Goal: Task Accomplishment & Management: Use online tool/utility

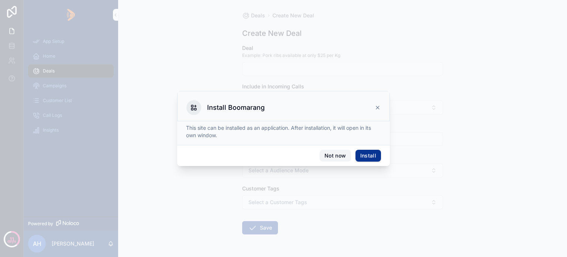
click at [339, 156] on button "Not now" at bounding box center [335, 156] width 31 height 12
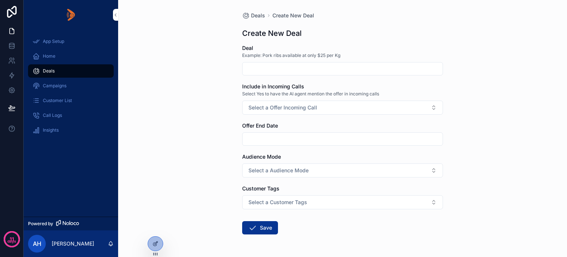
click at [154, 242] on icon at bounding box center [155, 243] width 6 height 6
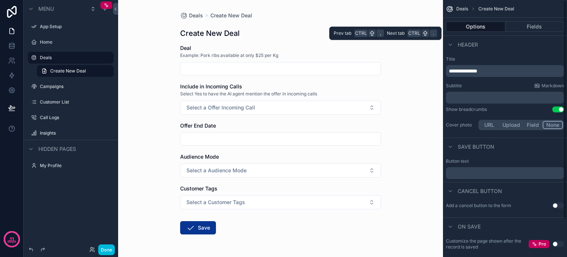
click at [527, 25] on button "Fields" at bounding box center [534, 26] width 59 height 10
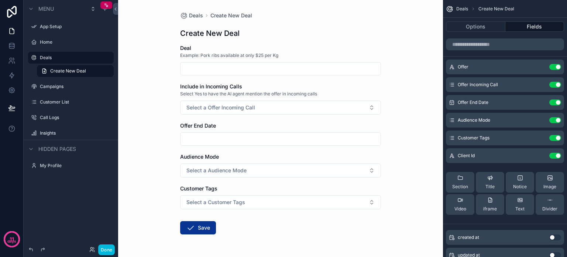
click at [0, 0] on icon "scrollable content" at bounding box center [0, 0] width 0 height 0
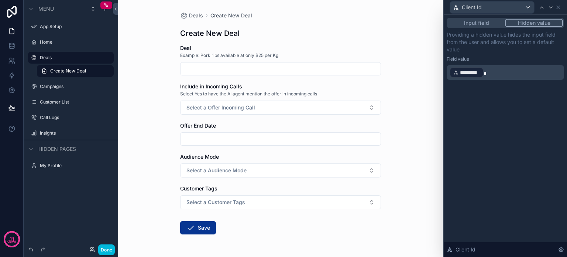
click at [466, 21] on button "Input field" at bounding box center [476, 23] width 57 height 8
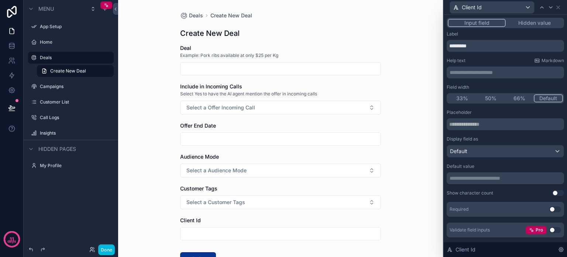
scroll to position [18, 0]
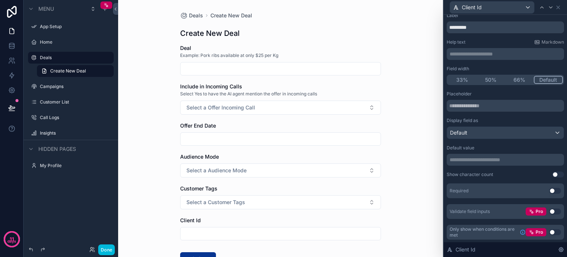
click at [551, 190] on button "Use setting" at bounding box center [555, 191] width 12 height 6
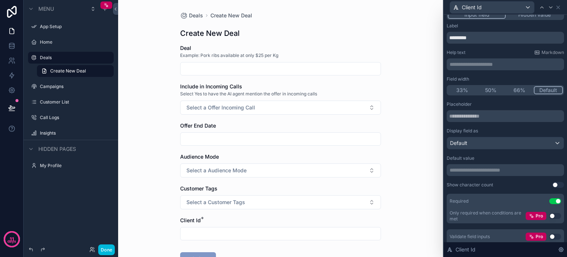
scroll to position [0, 0]
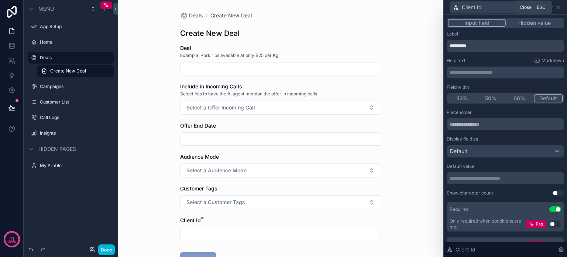
click at [558, 8] on icon at bounding box center [558, 7] width 6 height 6
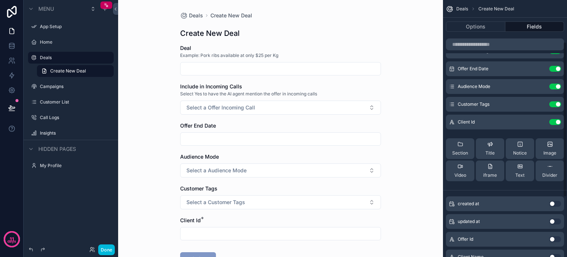
scroll to position [74, 0]
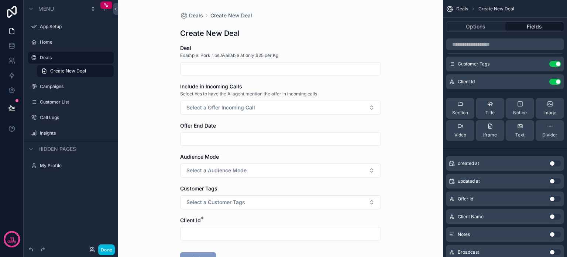
click at [556, 197] on button "Use setting" at bounding box center [555, 199] width 12 height 6
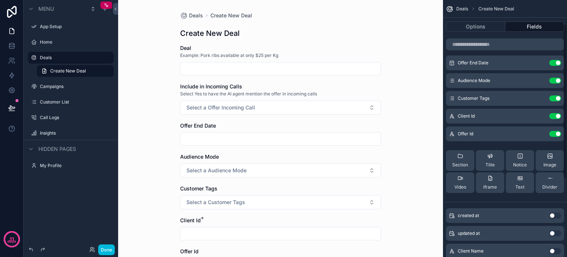
scroll to position [0, 0]
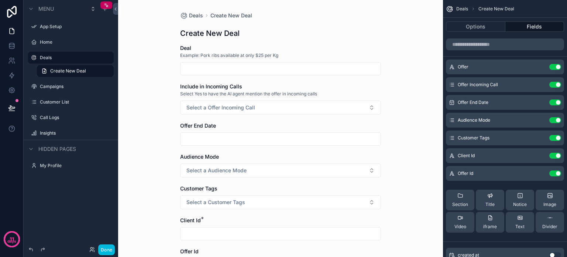
click at [0, 0] on icon "scrollable content" at bounding box center [0, 0] width 0 height 0
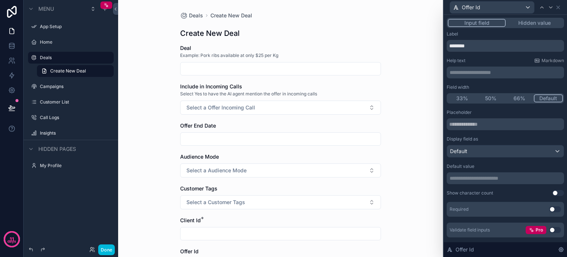
click at [530, 24] on button "Hidden value" at bounding box center [534, 23] width 57 height 8
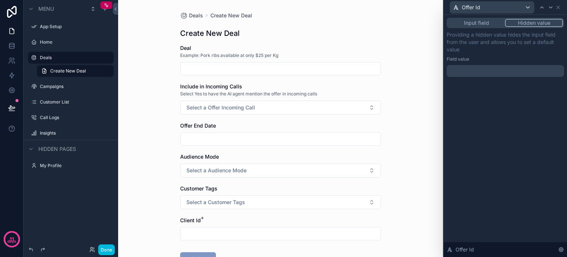
click at [461, 73] on p "﻿" at bounding box center [506, 70] width 113 height 7
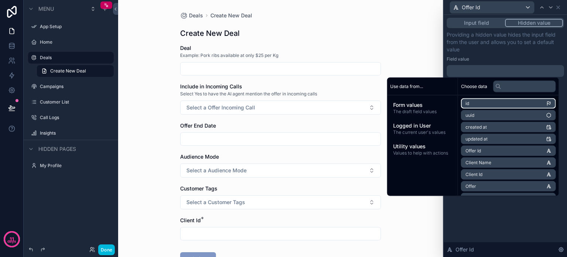
click at [523, 102] on li "id" at bounding box center [508, 103] width 95 height 10
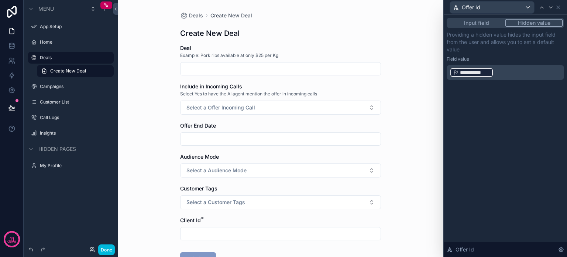
click at [501, 68] on p "**********" at bounding box center [506, 72] width 113 height 12
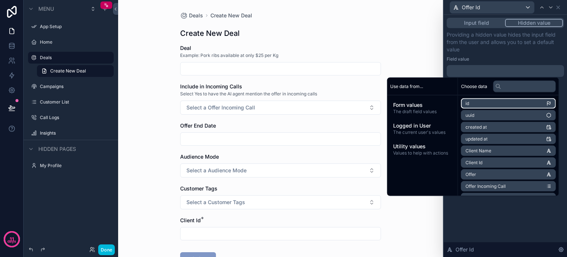
click at [506, 103] on li "id" at bounding box center [508, 103] width 95 height 10
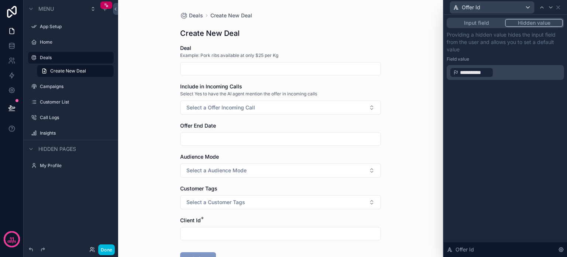
click at [507, 54] on div "**********" at bounding box center [505, 55] width 117 height 49
click at [559, 6] on icon at bounding box center [558, 7] width 6 height 6
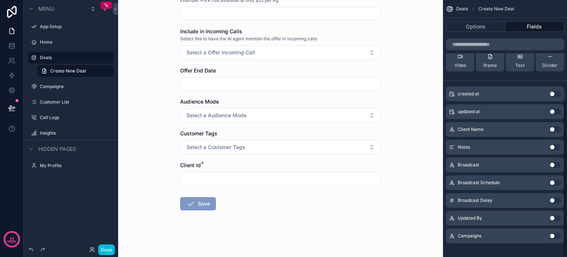
scroll to position [168, 0]
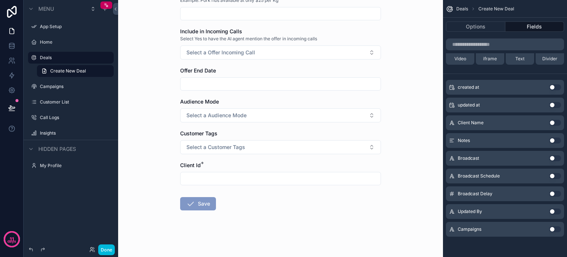
click at [555, 121] on button "Use setting" at bounding box center [555, 123] width 12 height 6
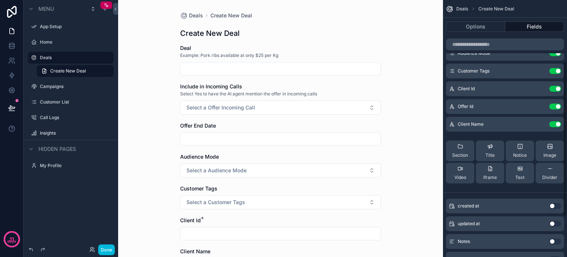
scroll to position [57, 0]
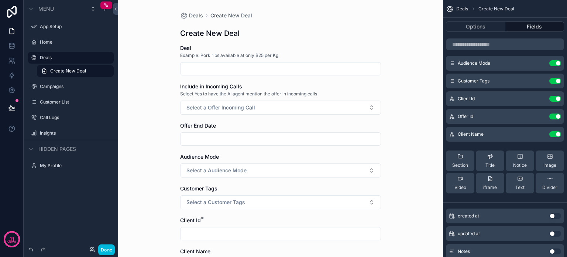
click at [0, 0] on icon "scrollable content" at bounding box center [0, 0] width 0 height 0
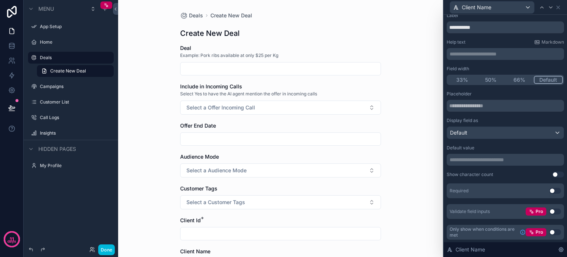
scroll to position [0, 0]
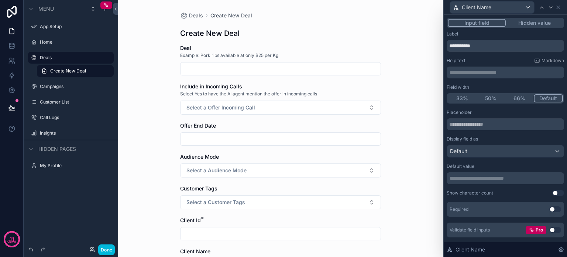
click at [530, 23] on button "Hidden value" at bounding box center [534, 23] width 57 height 8
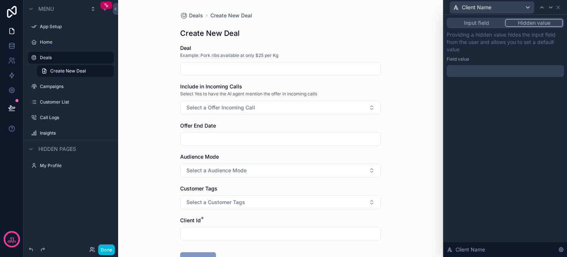
click at [472, 69] on p "﻿" at bounding box center [506, 70] width 113 height 7
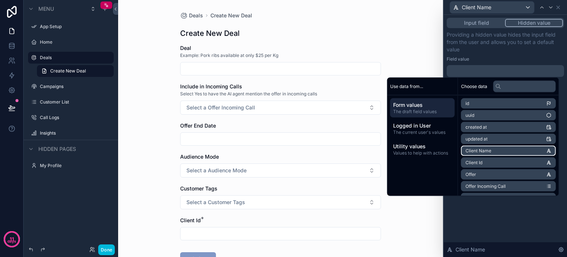
click at [497, 149] on li "Client Name" at bounding box center [508, 150] width 95 height 10
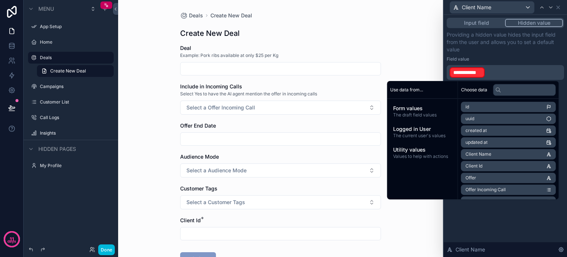
click at [488, 70] on p "**********" at bounding box center [506, 72] width 113 height 12
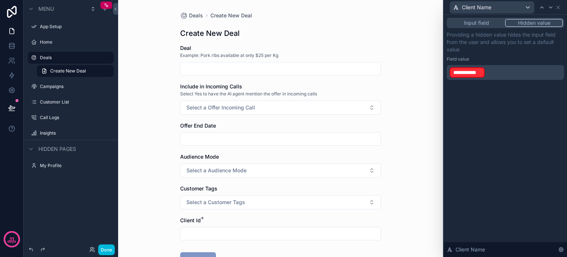
click at [488, 70] on p "**********" at bounding box center [506, 72] width 113 height 12
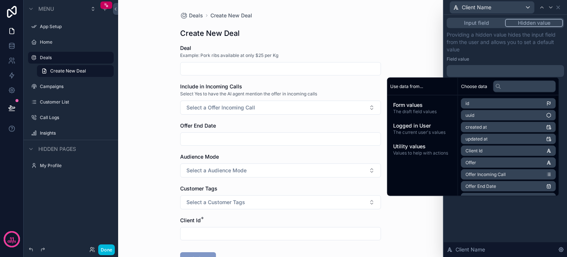
click at [403, 127] on span "Logged in User" at bounding box center [422, 125] width 59 height 7
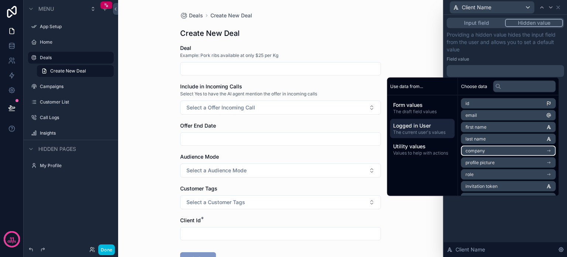
scroll to position [37, 0]
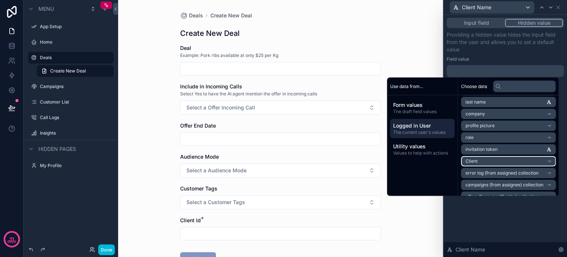
click at [482, 157] on li "Client" at bounding box center [508, 161] width 95 height 10
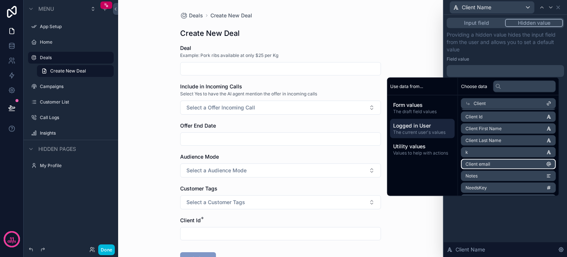
scroll to position [0, 0]
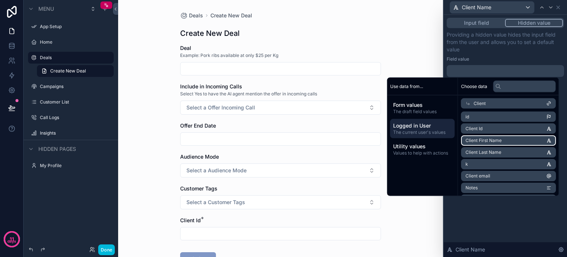
click at [497, 138] on li "Client First Name" at bounding box center [508, 140] width 95 height 10
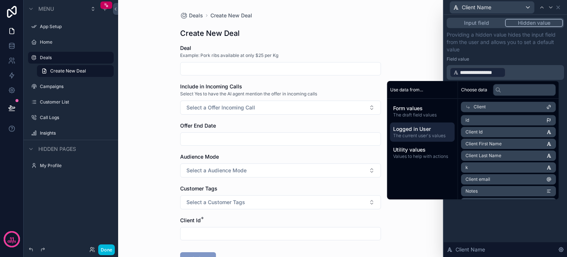
click at [518, 55] on div "**********" at bounding box center [505, 55] width 117 height 49
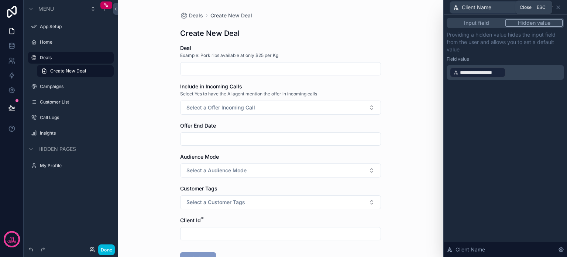
click at [557, 8] on icon at bounding box center [558, 7] width 6 height 6
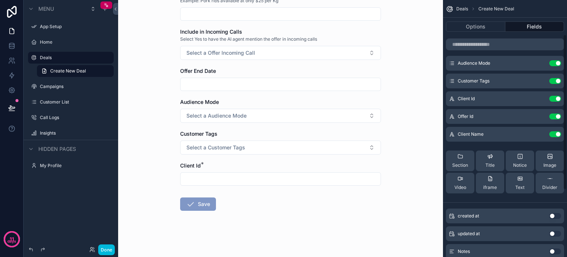
scroll to position [55, 0]
click at [0, 0] on icon "scrollable content" at bounding box center [0, 0] width 0 height 0
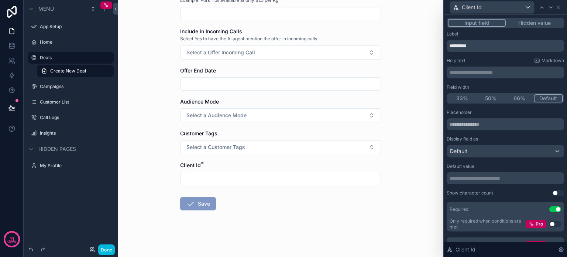
click at [549, 208] on button "Use setting" at bounding box center [555, 209] width 12 height 6
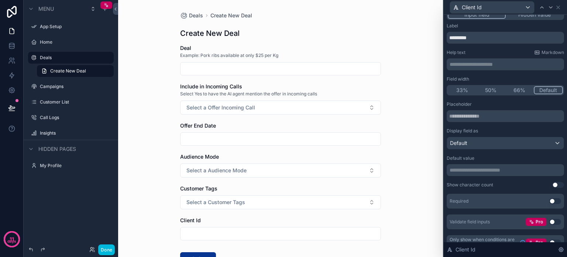
scroll to position [0, 0]
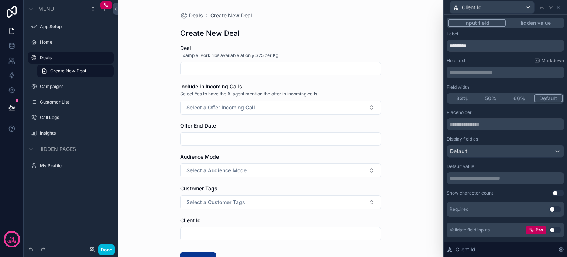
click at [524, 24] on button "Hidden value" at bounding box center [534, 23] width 57 height 8
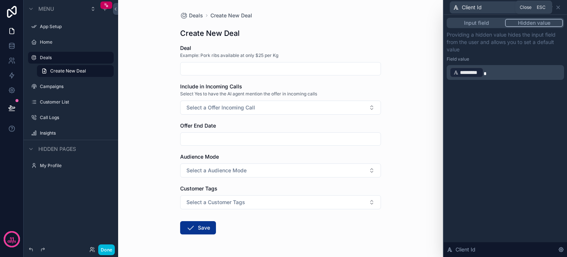
click at [560, 7] on icon at bounding box center [558, 7] width 6 height 6
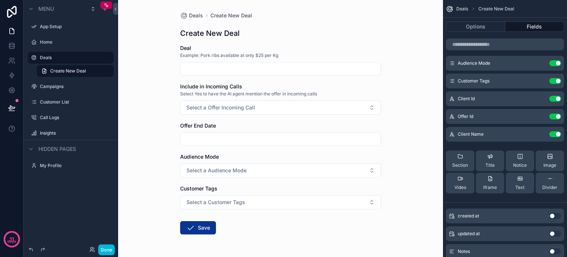
click at [103, 247] on button "Done" at bounding box center [106, 249] width 17 height 11
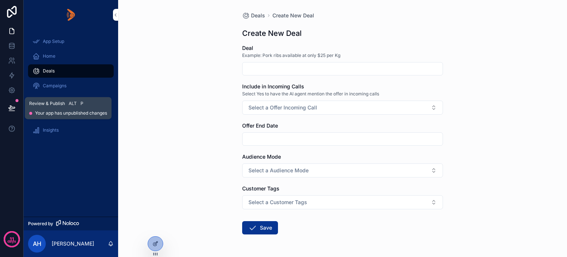
click at [7, 106] on button at bounding box center [12, 107] width 16 height 21
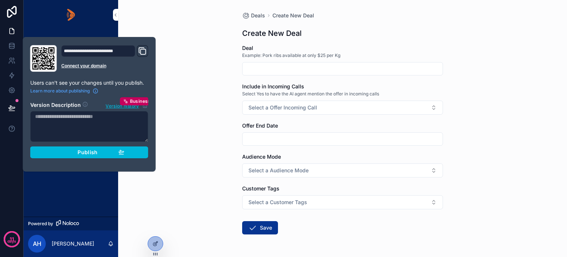
click at [71, 153] on div "Publish" at bounding box center [89, 152] width 70 height 7
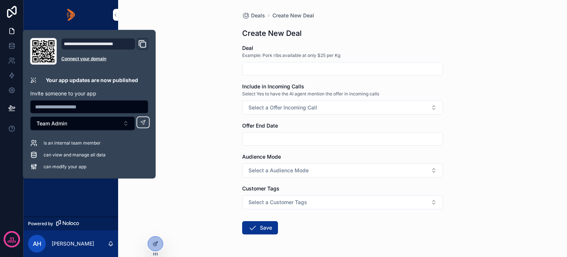
click at [68, 189] on div "App Setup Home Deals Campaigns Customer List Call Logs Insights" at bounding box center [71, 123] width 95 height 187
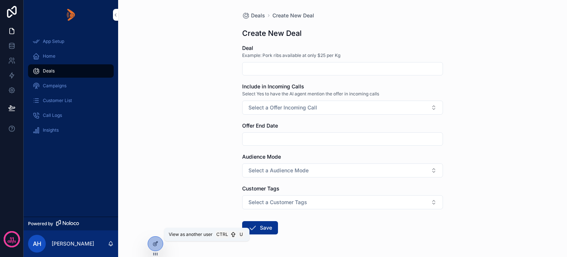
click at [0, 0] on icon at bounding box center [0, 0] width 0 height 0
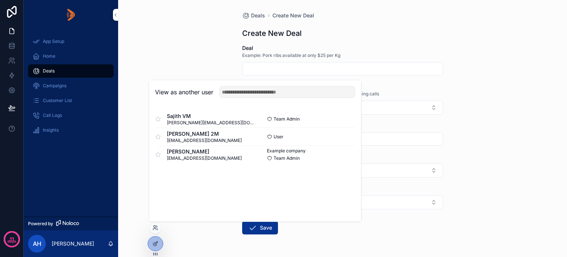
click at [0, 0] on button "Select" at bounding box center [0, 0] width 0 height 0
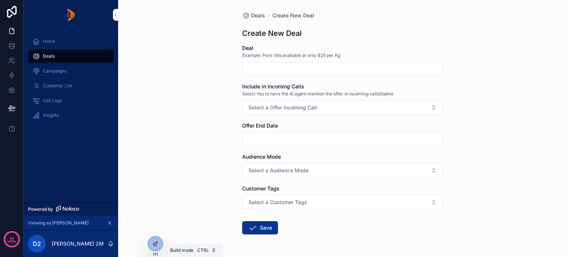
click at [158, 239] on div at bounding box center [155, 243] width 15 height 14
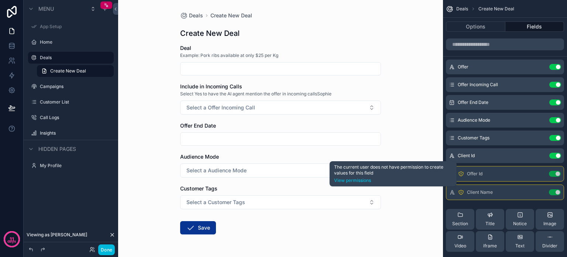
click at [460, 172] on icon "scrollable content" at bounding box center [461, 174] width 6 height 6
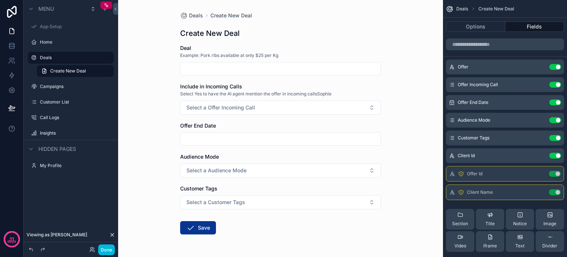
click at [475, 190] on span "Client Name" at bounding box center [480, 192] width 26 height 6
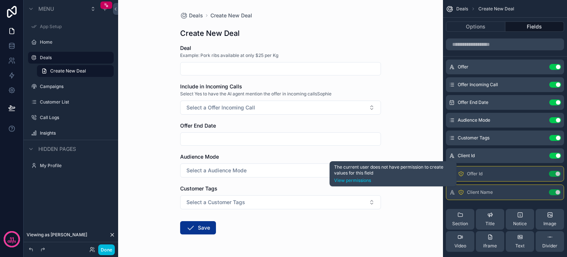
click at [461, 174] on icon "scrollable content" at bounding box center [461, 174] width 0 height 1
click at [351, 180] on link "View permissions" at bounding box center [393, 180] width 118 height 6
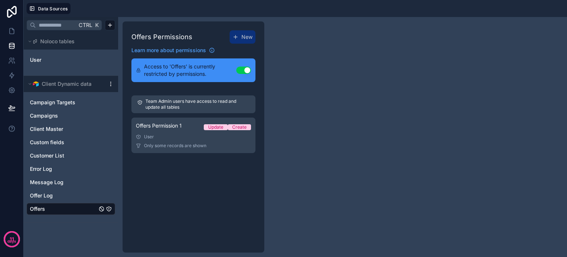
click at [161, 132] on div "Offers Permission 1 Update Create" at bounding box center [193, 127] width 115 height 10
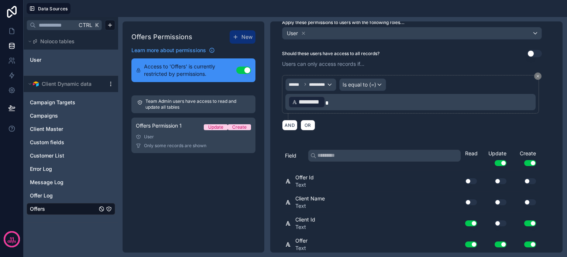
scroll to position [111, 0]
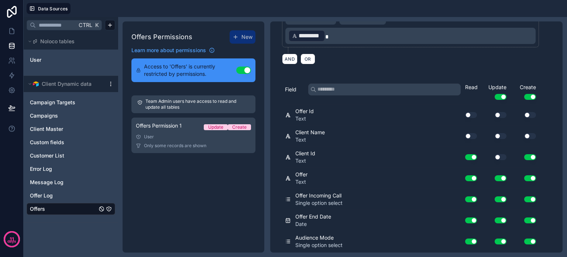
click at [530, 112] on button "Use setting" at bounding box center [530, 115] width 12 height 6
click at [533, 133] on button "Use setting" at bounding box center [530, 136] width 12 height 6
click at [472, 112] on button "Use setting" at bounding box center [471, 115] width 12 height 6
click at [472, 135] on button "Use setting" at bounding box center [471, 136] width 12 height 6
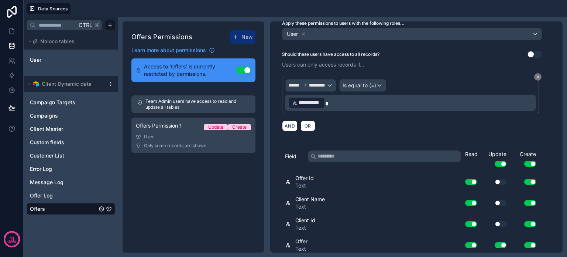
scroll to position [0, 0]
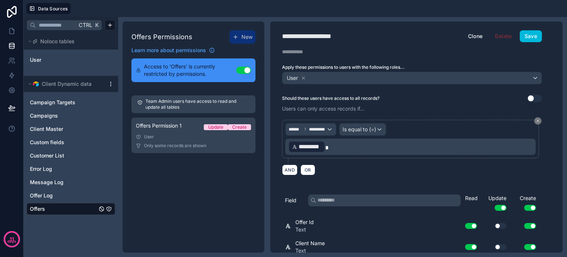
click at [528, 34] on button "Save" at bounding box center [531, 36] width 22 height 12
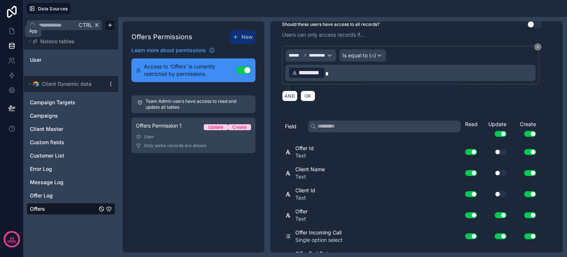
click at [9, 32] on icon at bounding box center [11, 30] width 7 height 7
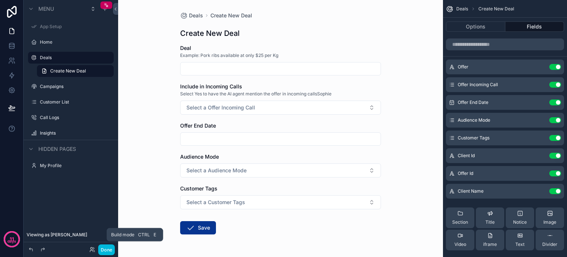
click at [106, 249] on button "Done" at bounding box center [106, 249] width 17 height 11
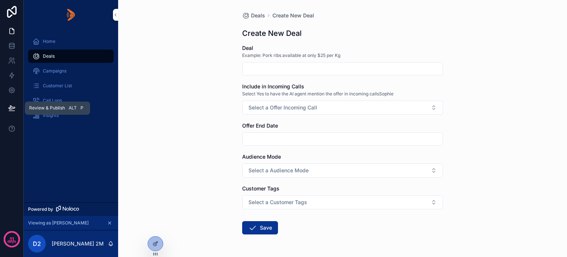
click at [9, 108] on icon at bounding box center [11, 107] width 7 height 7
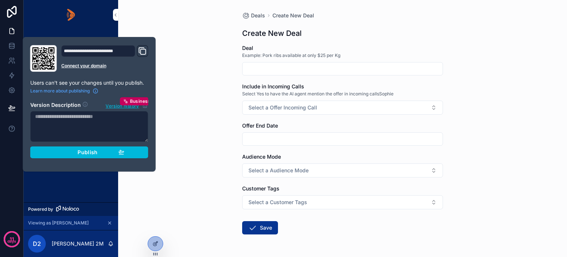
click at [55, 150] on div "Publish" at bounding box center [89, 152] width 70 height 7
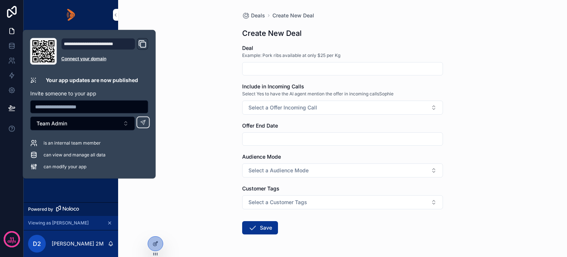
click at [99, 189] on div "Home Deals Campaigns Customer List Call Logs Insights" at bounding box center [71, 116] width 95 height 172
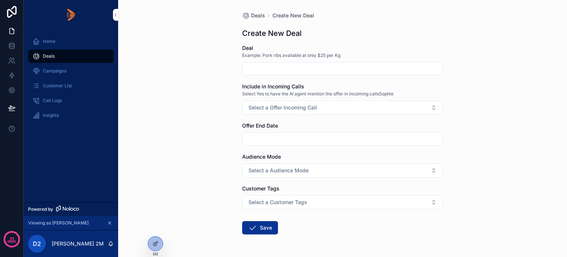
click at [153, 245] on icon at bounding box center [154, 243] width 3 height 3
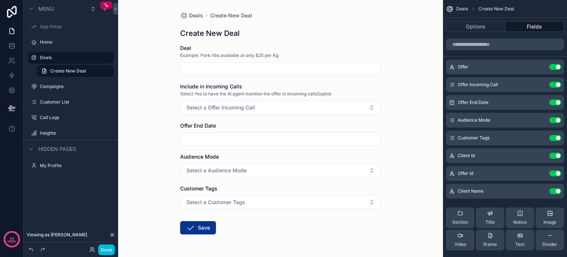
click at [0, 0] on icon "scrollable content" at bounding box center [0, 0] width 0 height 0
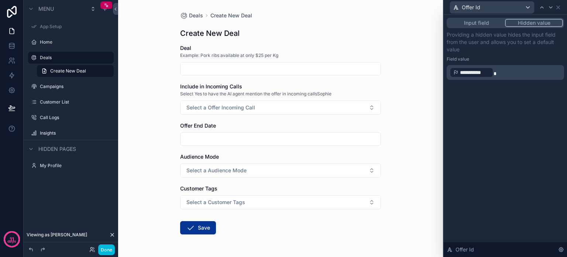
click at [466, 24] on button "Input field" at bounding box center [476, 23] width 57 height 8
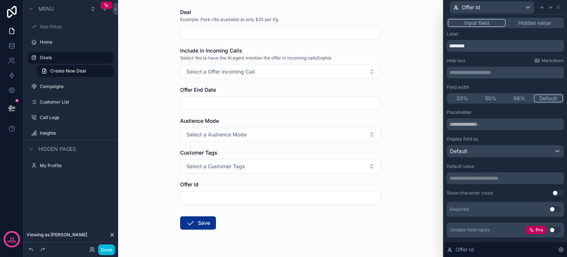
click at [522, 23] on button "Hidden value" at bounding box center [534, 23] width 57 height 8
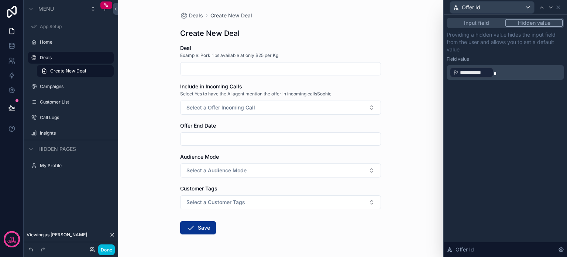
click at [486, 21] on button "Input field" at bounding box center [476, 23] width 57 height 8
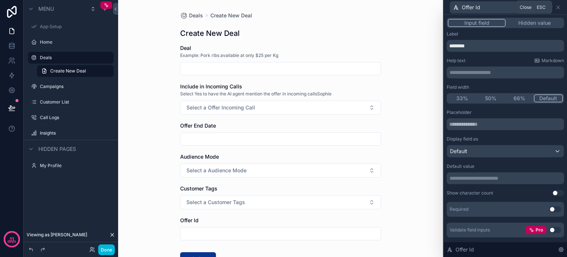
click at [559, 8] on icon at bounding box center [558, 7] width 6 height 6
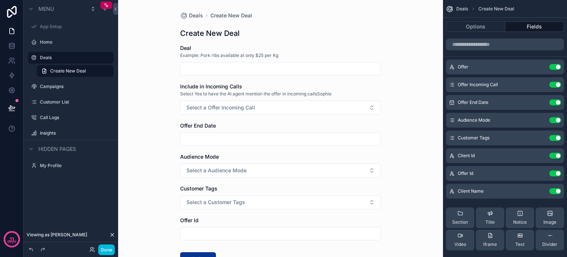
click at [0, 0] on icon "scrollable content" at bounding box center [0, 0] width 0 height 0
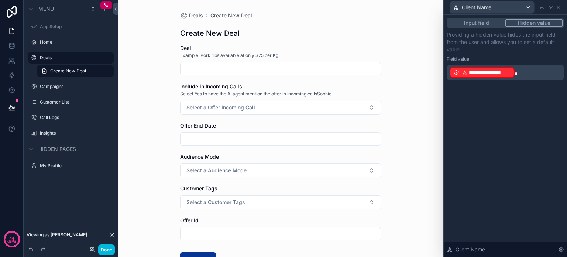
click at [471, 22] on button "Input field" at bounding box center [476, 23] width 57 height 8
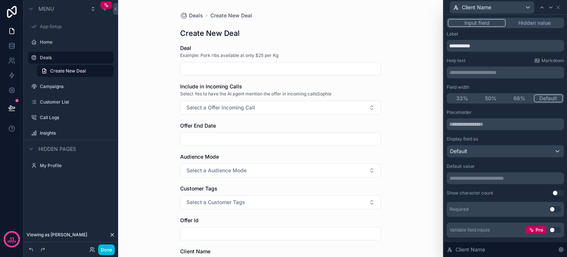
click at [525, 22] on button "Hidden value" at bounding box center [534, 23] width 57 height 8
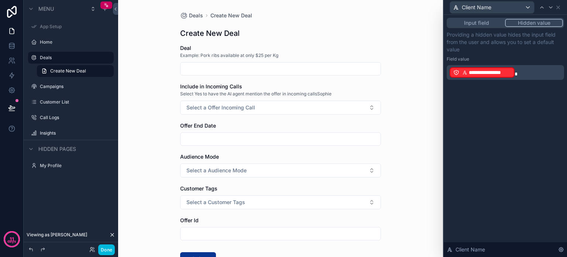
click at [520, 73] on p "**********" at bounding box center [506, 72] width 113 height 12
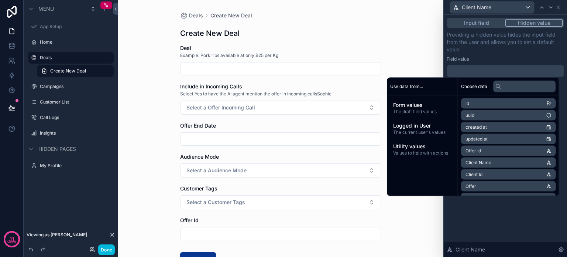
click at [411, 125] on span "Logged in User" at bounding box center [422, 125] width 59 height 7
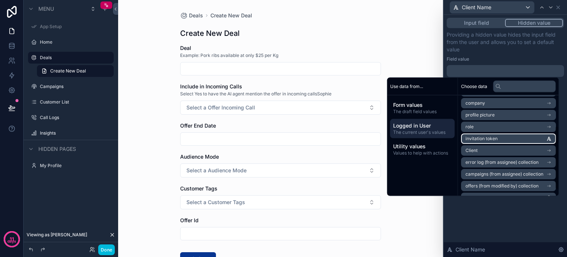
scroll to position [58, 0]
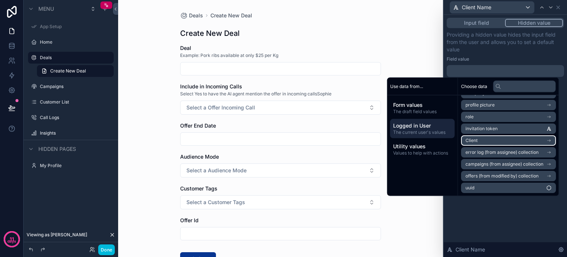
click at [492, 140] on li "Client" at bounding box center [508, 140] width 95 height 10
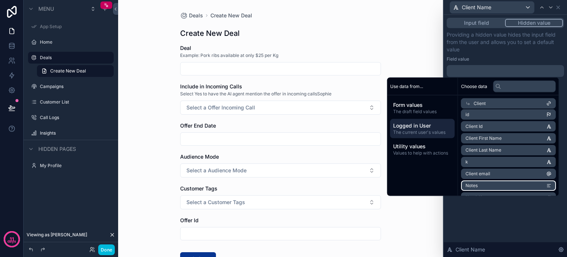
scroll to position [0, 0]
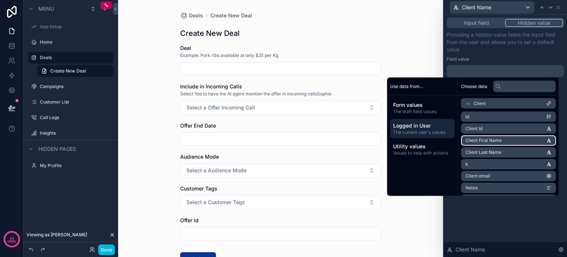
click at [490, 138] on span "Client First Name" at bounding box center [484, 140] width 36 height 6
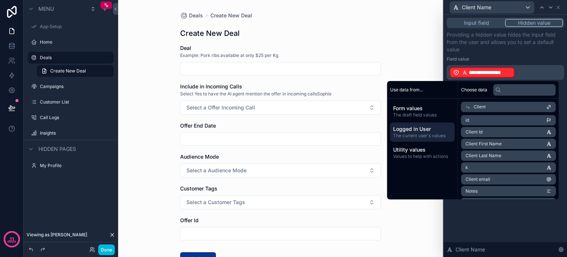
click at [525, 70] on p "**********" at bounding box center [506, 72] width 113 height 12
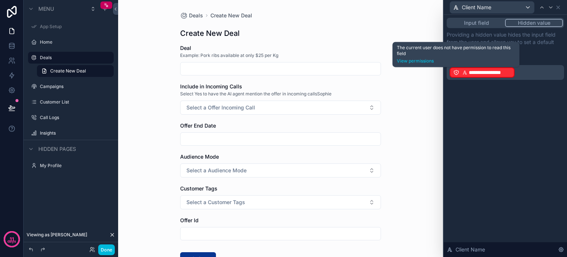
click at [456, 72] on icon at bounding box center [456, 72] width 6 height 6
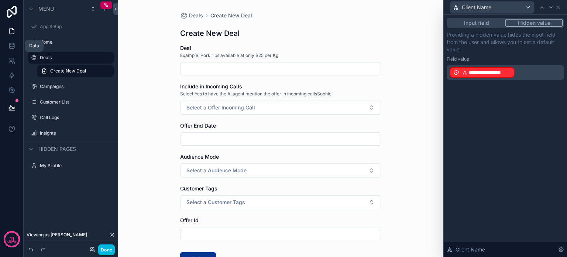
click at [11, 50] on link at bounding box center [11, 45] width 23 height 15
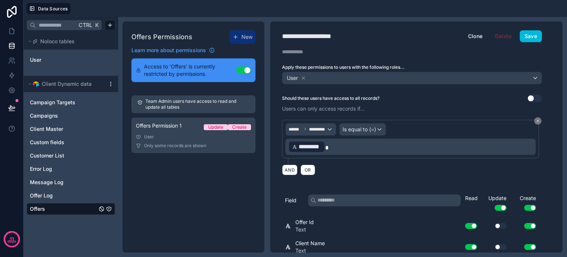
click at [56, 127] on span "Client Master" at bounding box center [46, 128] width 33 height 7
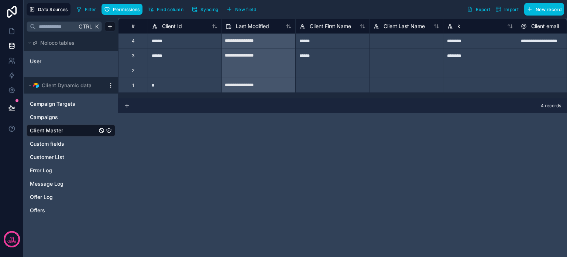
click at [121, 10] on span "Permissions" at bounding box center [126, 10] width 27 height 6
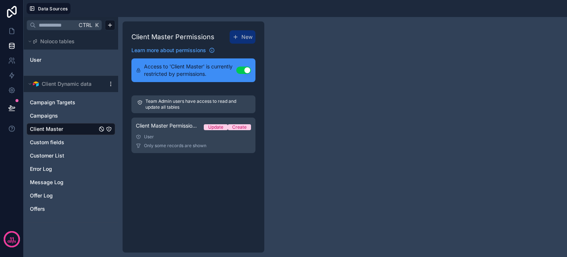
click at [190, 135] on div "User" at bounding box center [193, 137] width 115 height 6
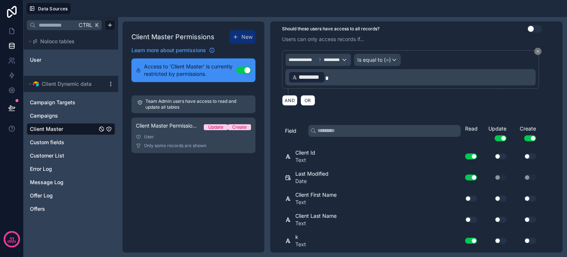
scroll to position [74, 0]
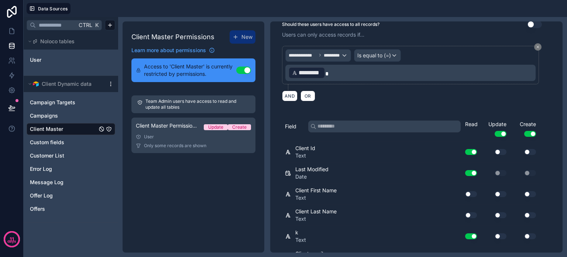
click at [473, 191] on button "Use setting" at bounding box center [471, 194] width 12 height 6
click at [471, 213] on button "Use setting" at bounding box center [471, 215] width 12 height 6
click at [10, 32] on icon at bounding box center [12, 31] width 4 height 6
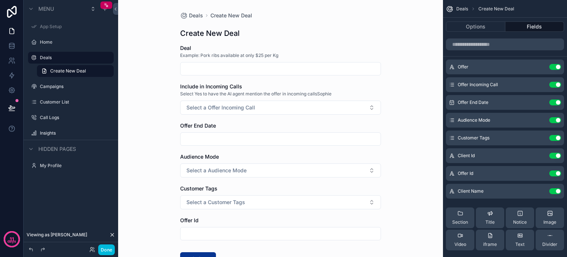
click at [0, 0] on icon "scrollable content" at bounding box center [0, 0] width 0 height 0
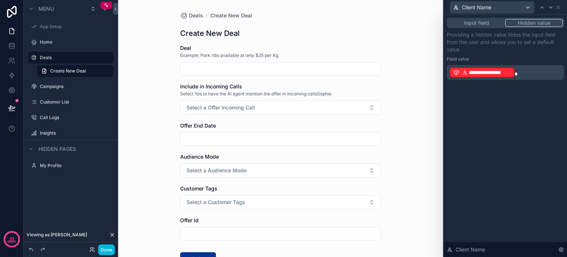
click at [523, 74] on p "**********" at bounding box center [506, 72] width 113 height 12
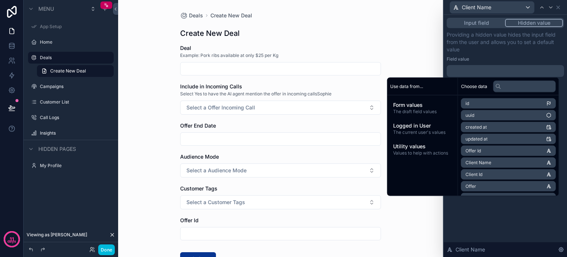
click at [420, 126] on span "Logged in User" at bounding box center [422, 125] width 59 height 7
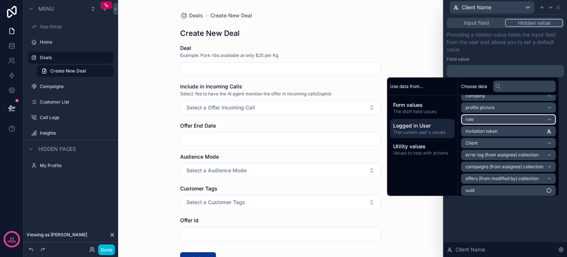
scroll to position [58, 0]
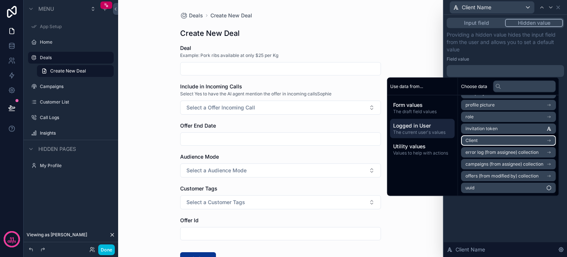
click at [494, 138] on li "Client" at bounding box center [508, 140] width 95 height 10
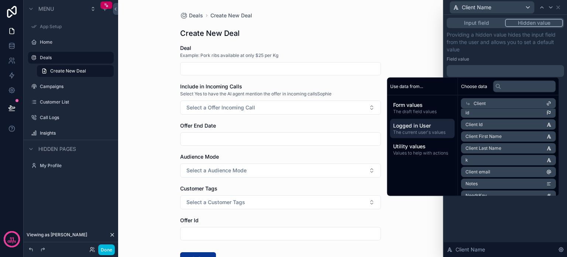
scroll to position [0, 0]
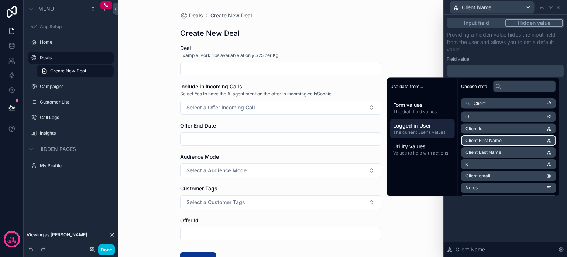
click at [499, 137] on li "Client First Name" at bounding box center [508, 140] width 95 height 10
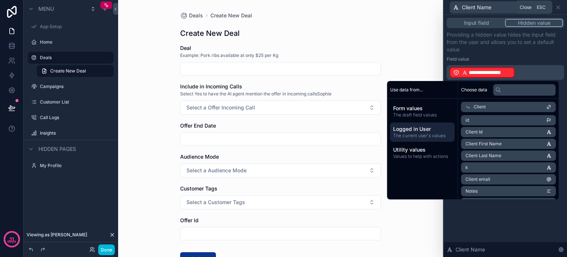
click at [558, 8] on icon at bounding box center [558, 7] width 6 height 6
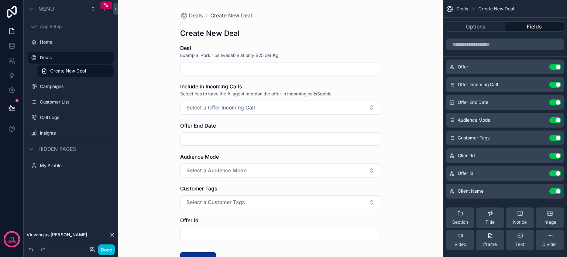
click at [0, 0] on icon "scrollable content" at bounding box center [0, 0] width 0 height 0
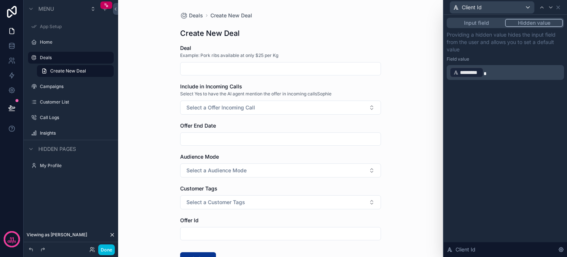
click at [485, 72] on p "﻿ ********* ﻿" at bounding box center [506, 72] width 113 height 12
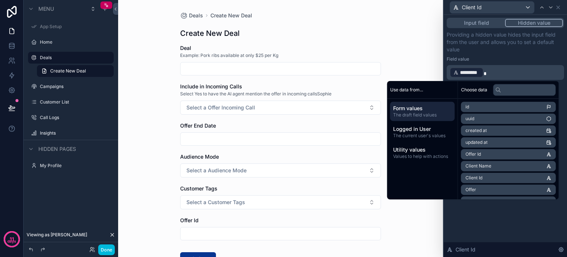
click at [509, 53] on div "Providing a hidden value hides the input field from the user and allows you to …" at bounding box center [505, 55] width 117 height 49
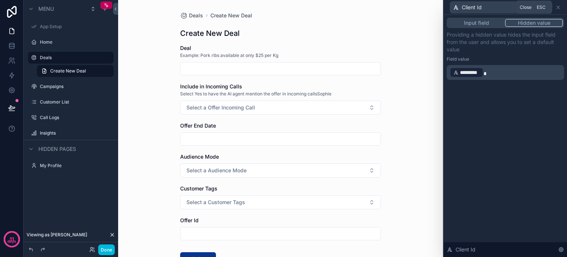
click at [559, 7] on icon at bounding box center [558, 7] width 6 height 6
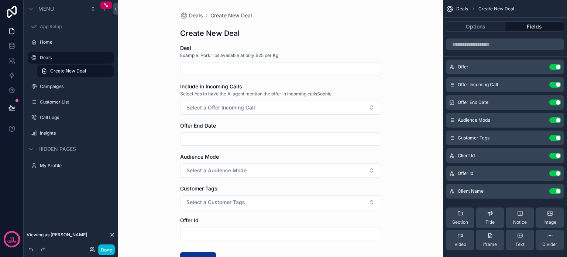
click at [0, 0] on icon "scrollable content" at bounding box center [0, 0] width 0 height 0
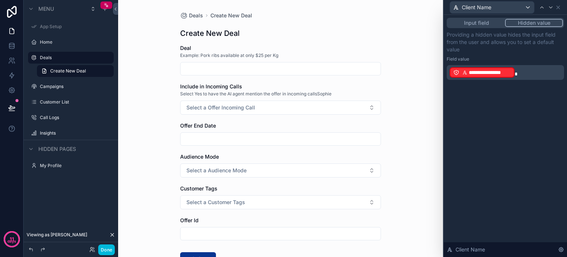
click at [522, 71] on p "**********" at bounding box center [506, 72] width 113 height 12
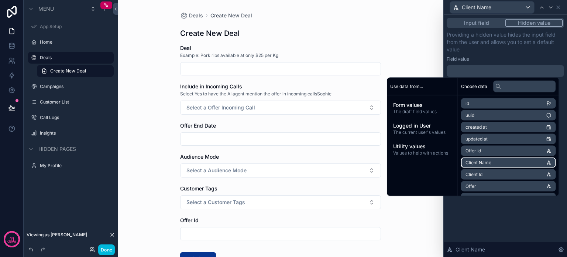
click at [523, 159] on li "Client Name" at bounding box center [508, 162] width 95 height 10
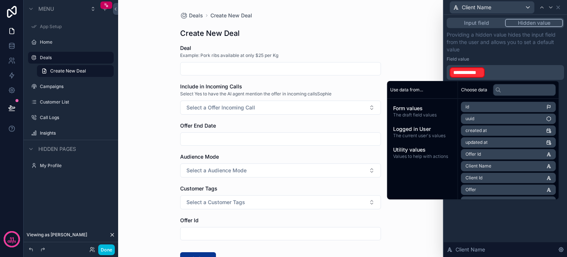
click at [501, 72] on p "**********" at bounding box center [506, 72] width 113 height 12
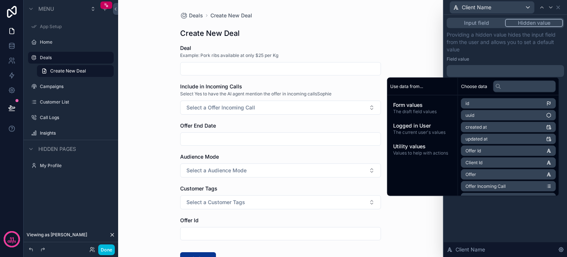
click at [425, 127] on span "Logged in User" at bounding box center [422, 125] width 59 height 7
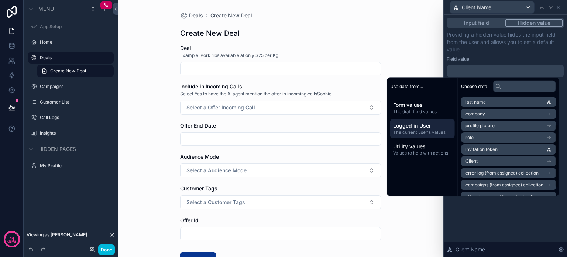
scroll to position [58, 0]
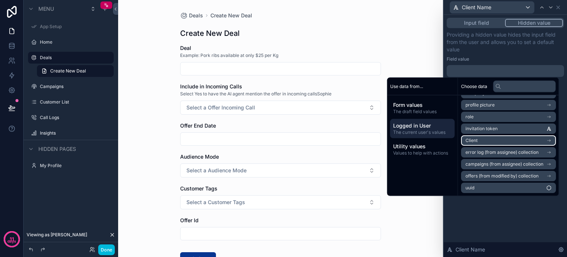
click at [504, 139] on li "Client" at bounding box center [508, 140] width 95 height 10
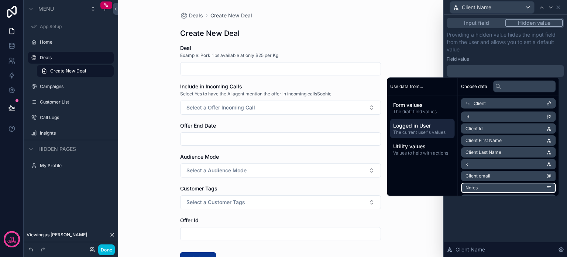
scroll to position [0, 0]
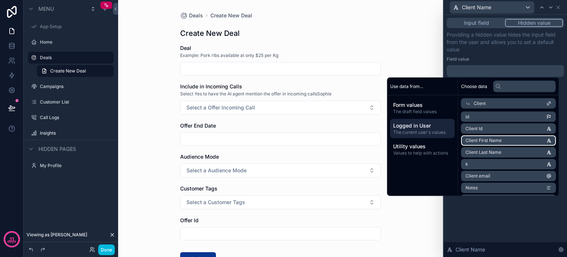
click at [502, 138] on li "Client First Name" at bounding box center [508, 140] width 95 height 10
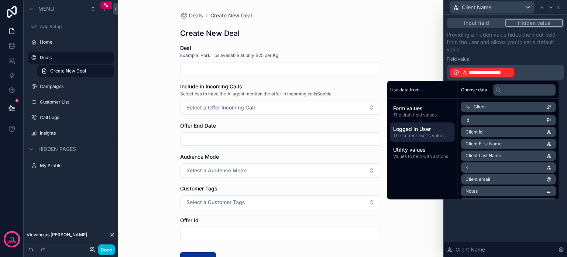
click at [499, 55] on div "**********" at bounding box center [505, 55] width 117 height 49
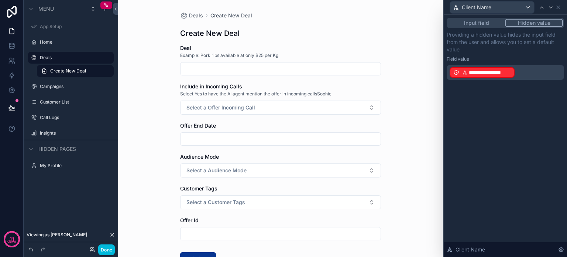
click at [62, 193] on div "Menu App Setup Home Deals Create New Deal Campaigns Customer List Call Logs Ins…" at bounding box center [71, 98] width 95 height 196
click at [9, 46] on icon at bounding box center [11, 45] width 7 height 7
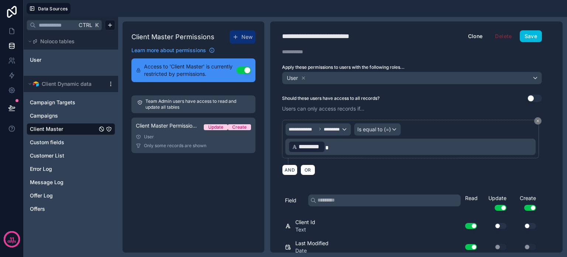
click at [36, 207] on span "Offers" at bounding box center [37, 208] width 15 height 7
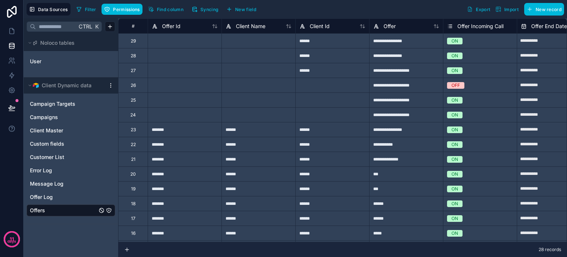
click at [114, 9] on span "Permissions" at bounding box center [126, 10] width 27 height 6
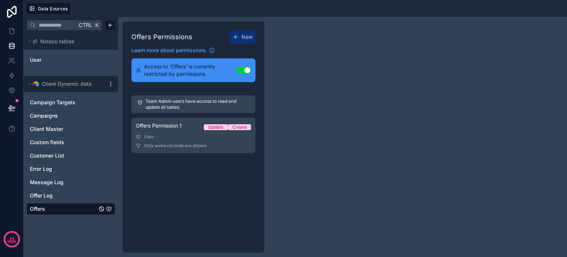
click at [168, 134] on div "User" at bounding box center [193, 137] width 115 height 6
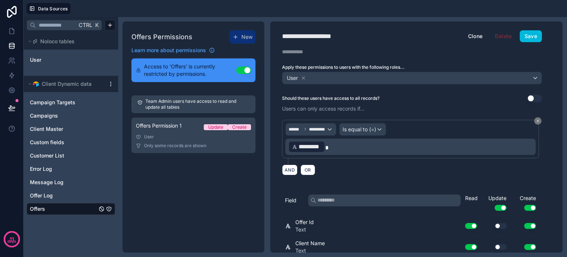
click at [37, 125] on span "Client Master" at bounding box center [46, 128] width 33 height 7
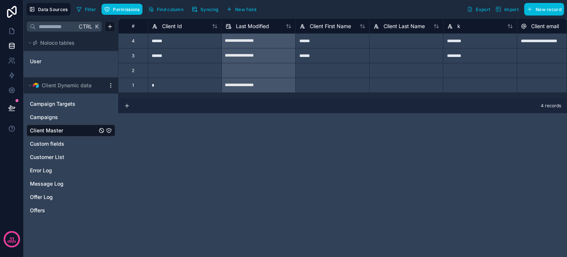
click at [123, 8] on span "Permissions" at bounding box center [126, 10] width 27 height 6
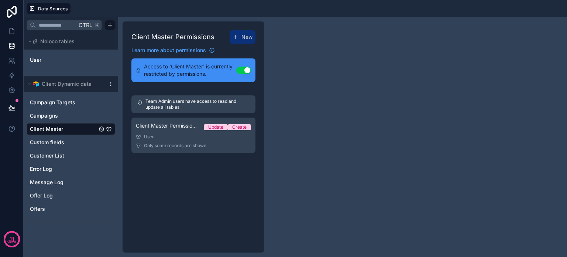
click at [170, 134] on div "User" at bounding box center [193, 137] width 115 height 6
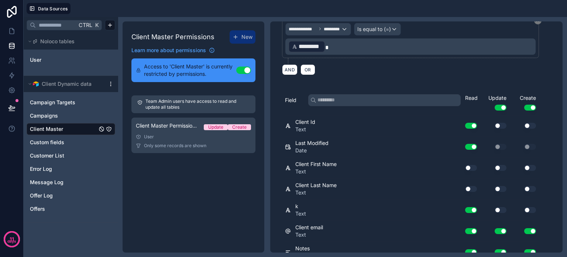
scroll to position [111, 0]
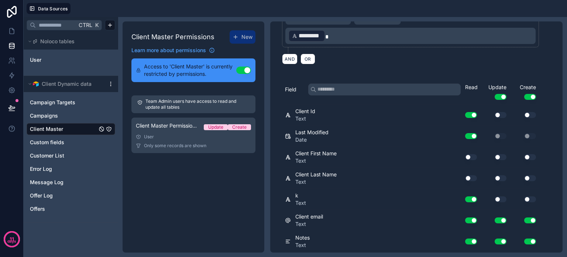
click at [474, 154] on button "Use setting" at bounding box center [471, 157] width 12 height 6
click at [471, 172] on div "Use setting" at bounding box center [468, 178] width 24 height 12
click at [468, 133] on button "Use setting" at bounding box center [471, 136] width 12 height 6
click at [472, 175] on button "Use setting" at bounding box center [471, 178] width 12 height 6
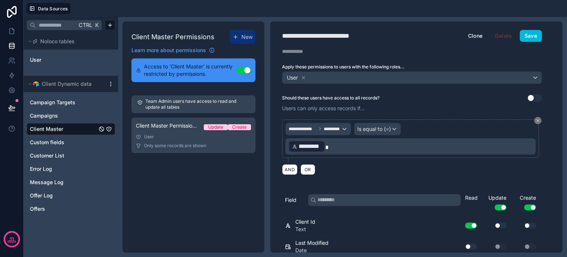
scroll to position [0, 0]
click at [527, 35] on button "Save" at bounding box center [531, 36] width 22 height 12
click at [14, 34] on icon at bounding box center [11, 30] width 7 height 7
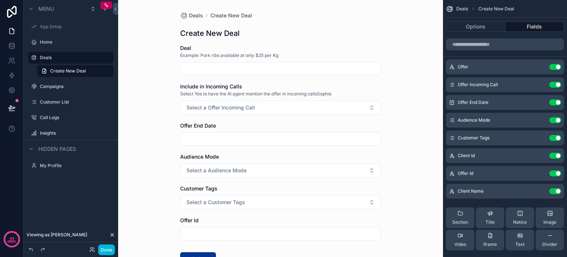
click at [0, 0] on icon "scrollable content" at bounding box center [0, 0] width 0 height 0
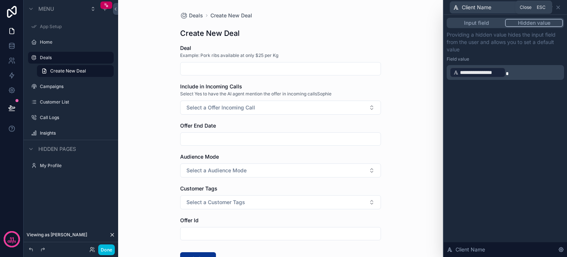
click at [560, 4] on icon at bounding box center [558, 7] width 6 height 6
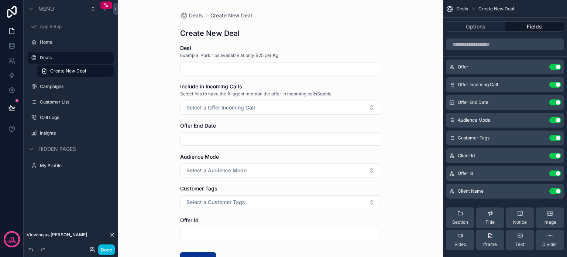
click at [0, 0] on icon "scrollable content" at bounding box center [0, 0] width 0 height 0
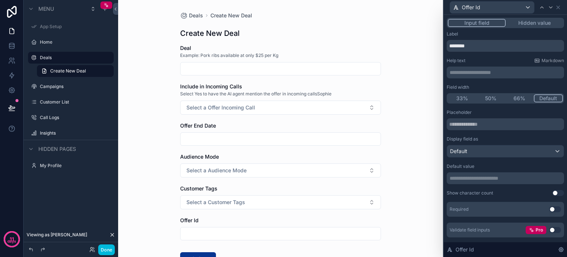
click at [539, 20] on button "Hidden value" at bounding box center [534, 23] width 57 height 8
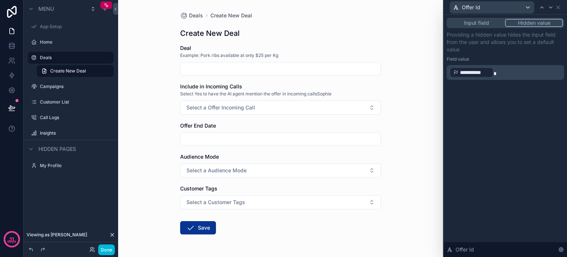
click at [104, 248] on button "Done" at bounding box center [106, 249] width 17 height 11
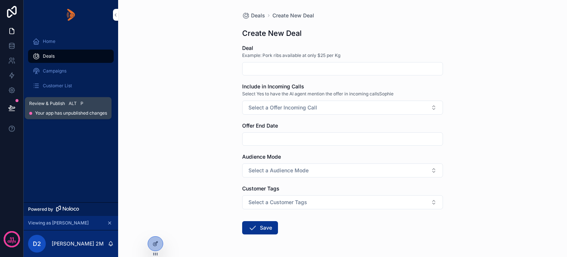
click at [9, 108] on icon at bounding box center [11, 107] width 7 height 7
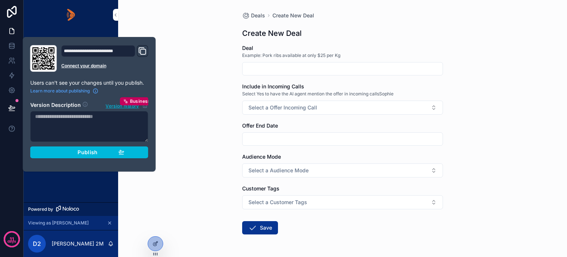
click at [69, 152] on div "Publish" at bounding box center [89, 152] width 70 height 7
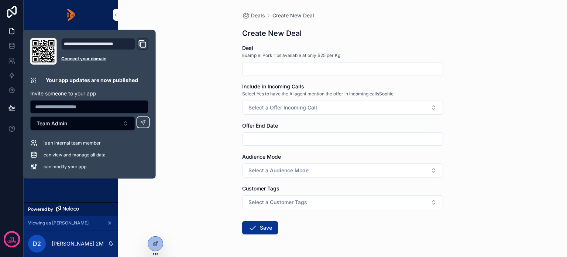
click at [62, 182] on div "Home Deals Campaigns Customer List Call Logs Insights" at bounding box center [71, 116] width 95 height 172
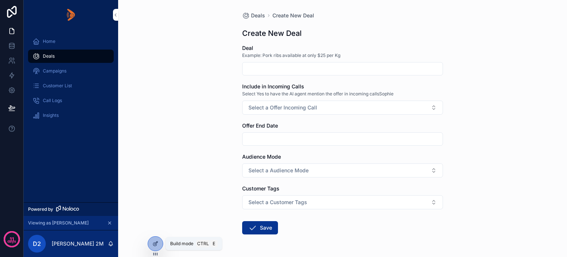
click at [151, 242] on div at bounding box center [155, 243] width 15 height 14
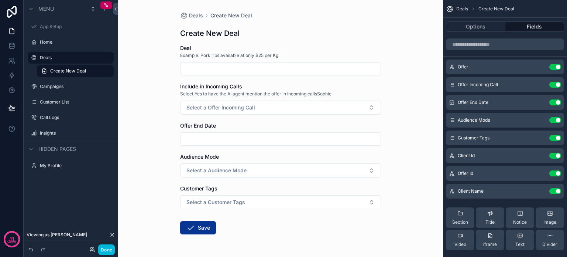
click at [0, 0] on icon "scrollable content" at bounding box center [0, 0] width 0 height 0
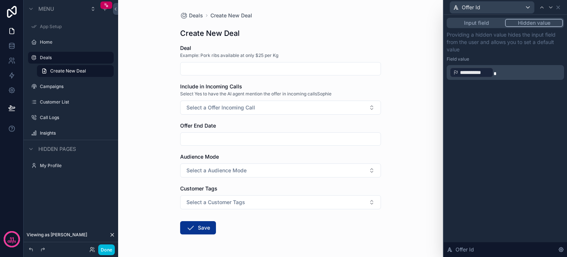
click at [498, 73] on p "**********" at bounding box center [506, 72] width 113 height 12
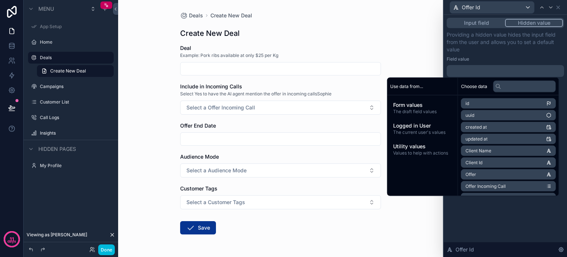
click at [418, 153] on span "Values to help with actions" at bounding box center [422, 153] width 59 height 6
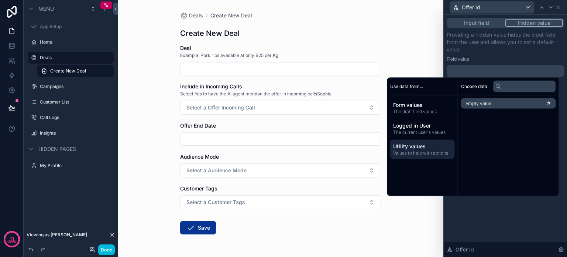
click at [402, 108] on span "Form values" at bounding box center [422, 104] width 59 height 7
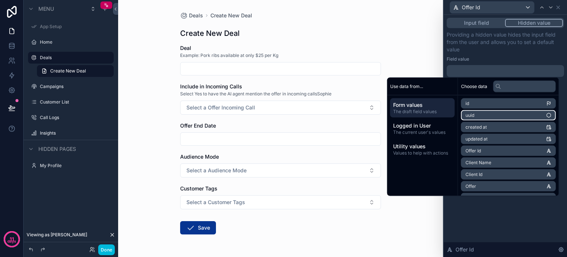
click at [535, 115] on li "uuid" at bounding box center [508, 115] width 95 height 10
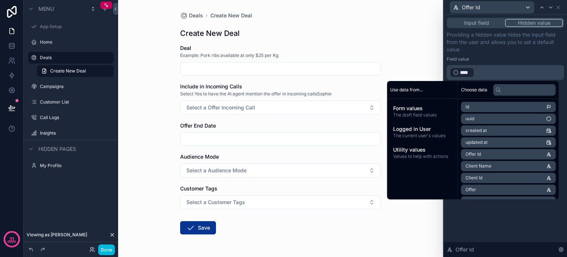
click at [507, 61] on div "Field value" at bounding box center [505, 59] width 117 height 6
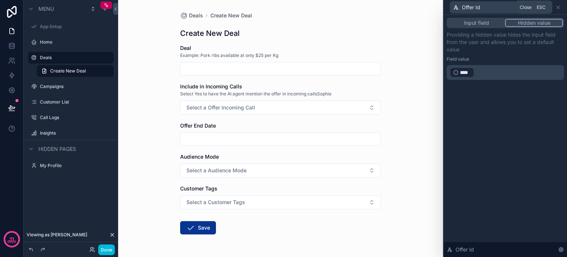
click at [558, 9] on icon at bounding box center [558, 7] width 6 height 6
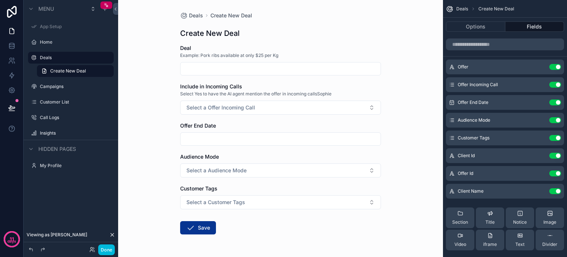
click at [102, 248] on button "Done" at bounding box center [106, 249] width 17 height 11
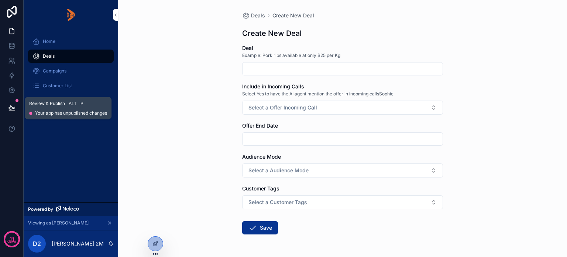
click at [11, 103] on button at bounding box center [12, 107] width 16 height 21
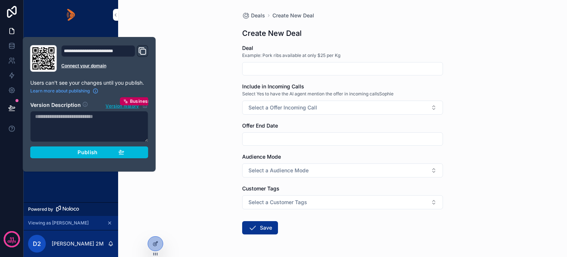
click at [80, 152] on span "Publish" at bounding box center [88, 152] width 20 height 7
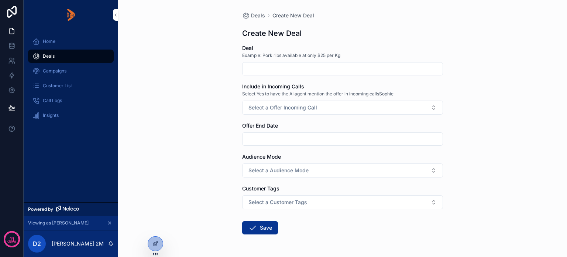
click at [81, 188] on div "Home Deals Campaigns Customer List Call Logs Insights" at bounding box center [71, 116] width 95 height 172
click at [155, 244] on icon at bounding box center [155, 243] width 6 height 6
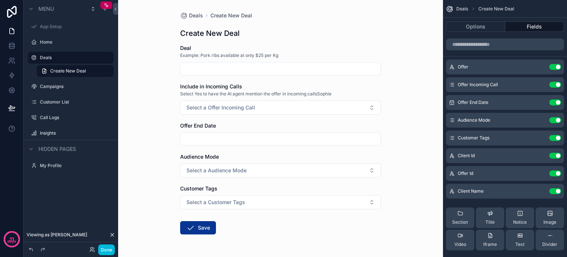
click at [0, 0] on icon "scrollable content" at bounding box center [0, 0] width 0 height 0
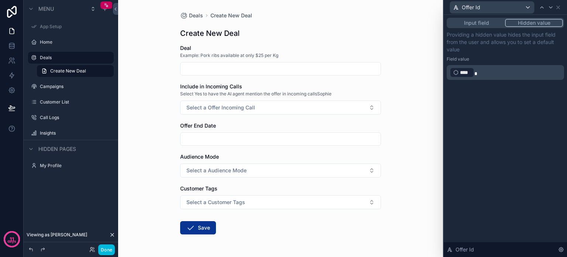
click at [483, 72] on p "﻿ **** ﻿" at bounding box center [506, 72] width 113 height 12
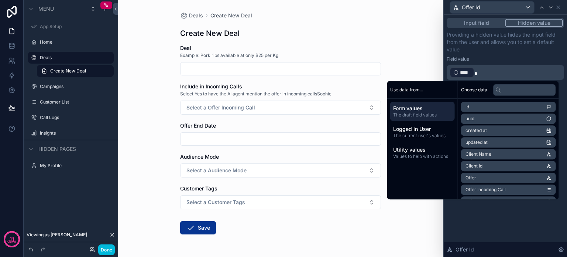
click at [405, 152] on span "Utility values" at bounding box center [422, 149] width 59 height 7
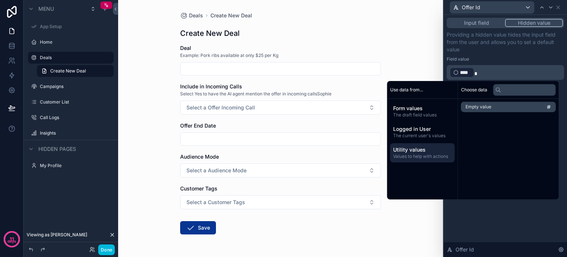
click at [405, 113] on span "The draft field values" at bounding box center [422, 115] width 59 height 6
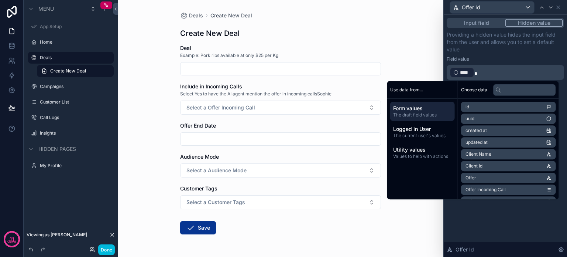
click at [491, 51] on p "Providing a hidden value hides the input field from the user and allows you to …" at bounding box center [505, 42] width 117 height 22
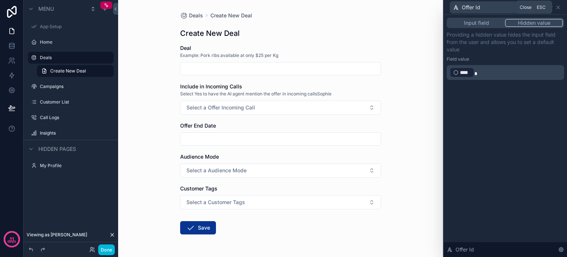
click at [559, 7] on icon at bounding box center [558, 7] width 6 height 6
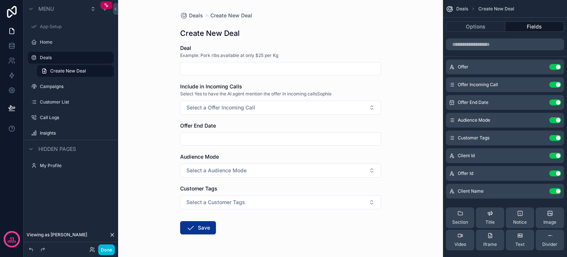
click at [38, 208] on div "Menu App Setup Home Deals Create New Deal Campaigns Customer List Call Logs Ins…" at bounding box center [71, 124] width 95 height 248
click at [102, 250] on button "Done" at bounding box center [106, 249] width 17 height 11
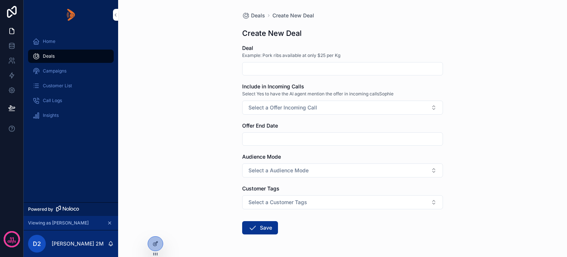
click at [52, 151] on div "Home Deals Campaigns Customer List Call Logs Insights" at bounding box center [71, 116] width 95 height 172
click at [13, 109] on icon at bounding box center [11, 107] width 7 height 7
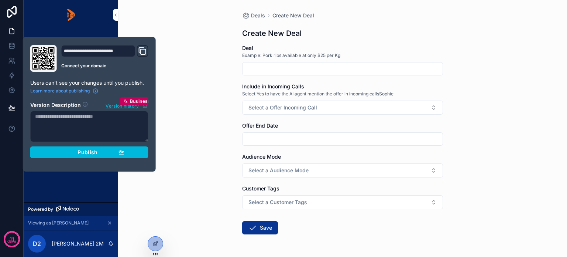
click at [59, 155] on button "Publish" at bounding box center [89, 152] width 118 height 12
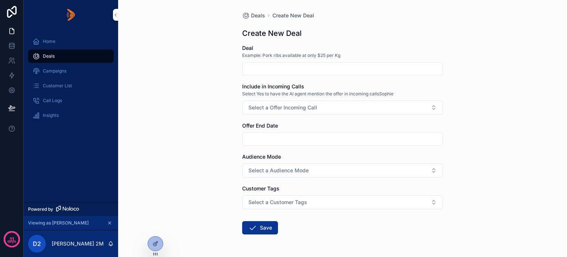
click at [61, 188] on div "Home Deals Campaigns Customer List Call Logs Insights" at bounding box center [71, 116] width 95 height 172
click at [154, 245] on icon at bounding box center [155, 243] width 6 height 6
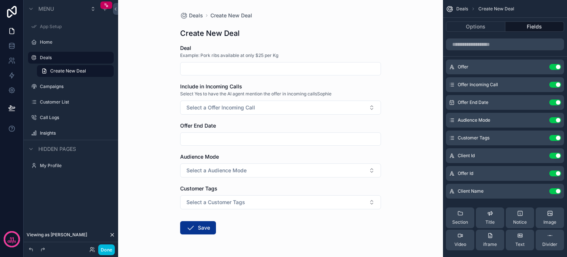
click at [553, 173] on button "Use setting" at bounding box center [555, 173] width 12 height 6
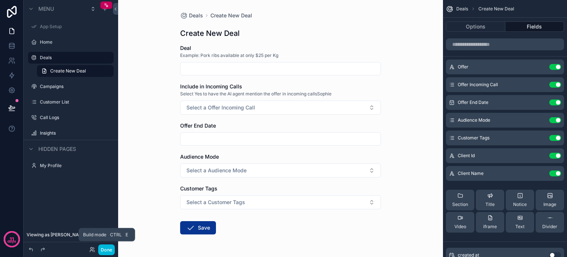
click at [105, 251] on button "Done" at bounding box center [106, 249] width 17 height 11
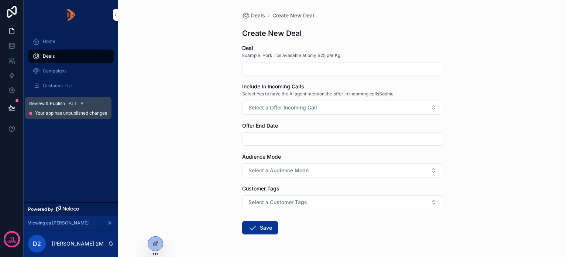
click at [15, 107] on button at bounding box center [12, 107] width 16 height 21
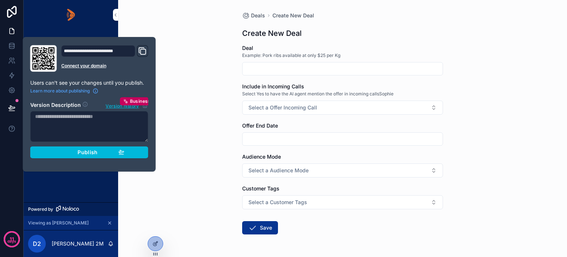
click at [74, 152] on div "Publish" at bounding box center [89, 152] width 70 height 7
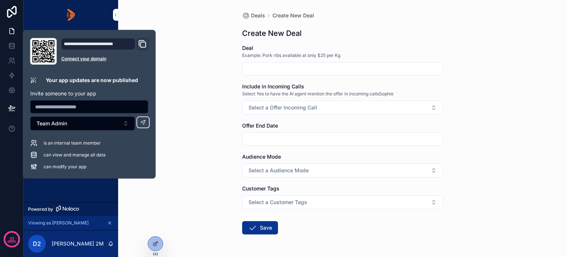
click at [66, 190] on div "Home Deals Campaigns Customer List Call Logs Insights" at bounding box center [71, 116] width 95 height 172
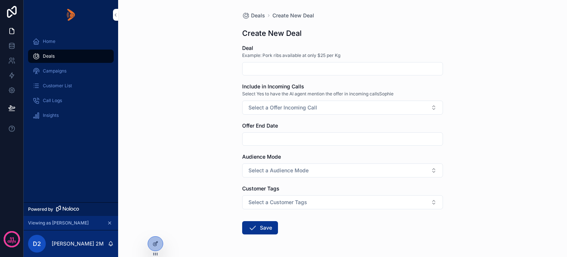
click at [154, 243] on icon at bounding box center [155, 243] width 6 height 6
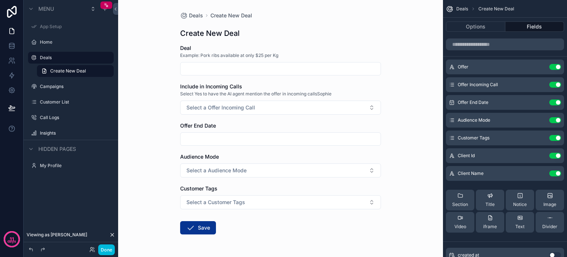
click at [0, 0] on icon "scrollable content" at bounding box center [0, 0] width 0 height 0
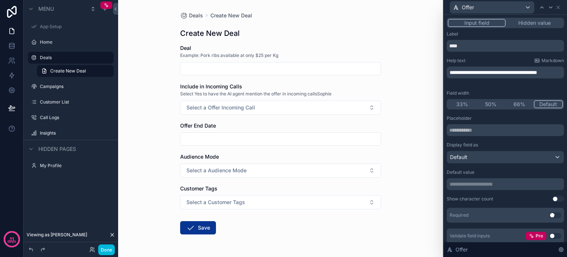
click at [549, 214] on button "Use setting" at bounding box center [555, 215] width 12 height 6
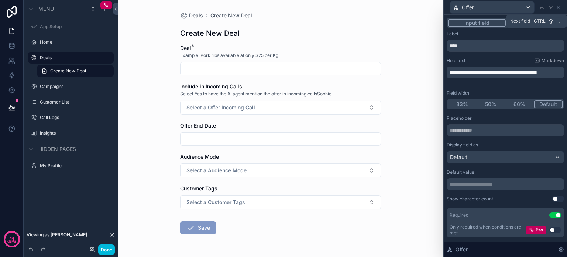
click at [550, 8] on icon at bounding box center [551, 7] width 6 height 6
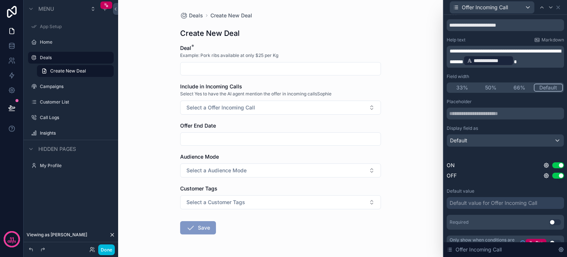
scroll to position [31, 0]
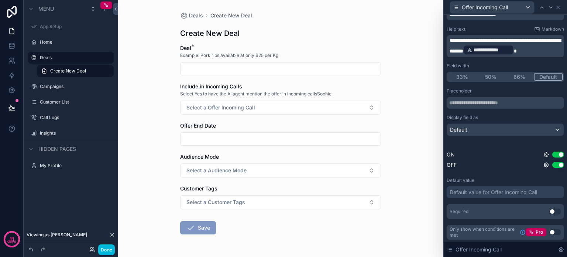
click at [549, 211] on button "Use setting" at bounding box center [555, 211] width 12 height 6
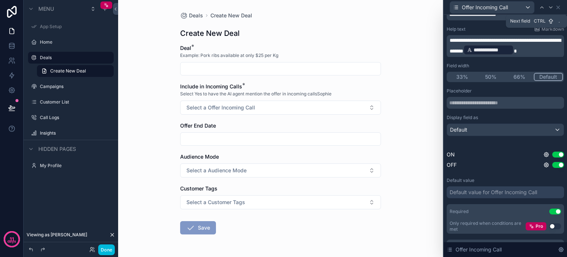
click at [550, 9] on icon at bounding box center [551, 7] width 6 height 6
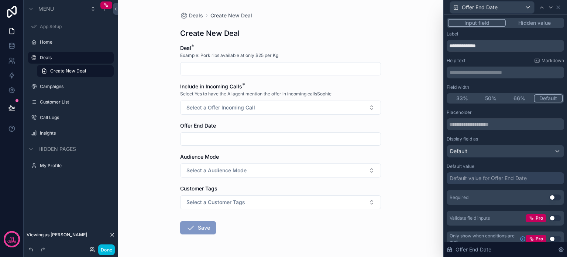
click at [550, 195] on button "Use setting" at bounding box center [555, 197] width 12 height 6
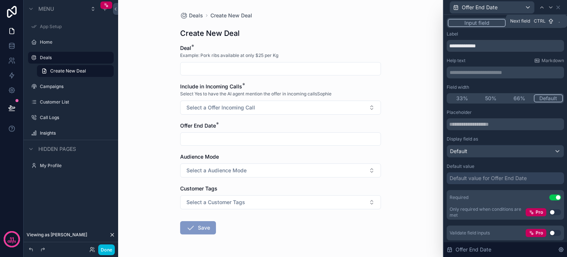
click at [549, 7] on icon at bounding box center [551, 7] width 6 height 6
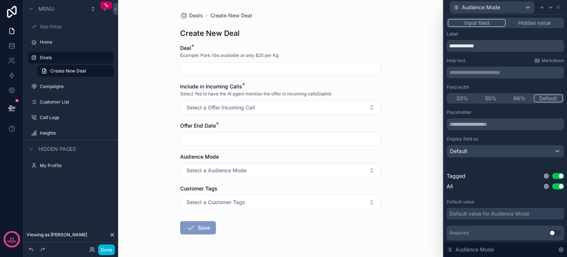
click at [551, 232] on button "Use setting" at bounding box center [555, 233] width 12 height 6
click at [547, 8] on div at bounding box center [550, 7] width 9 height 9
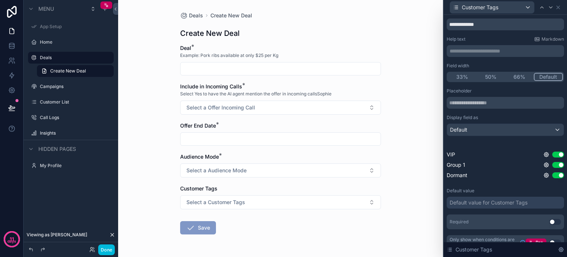
scroll to position [32, 0]
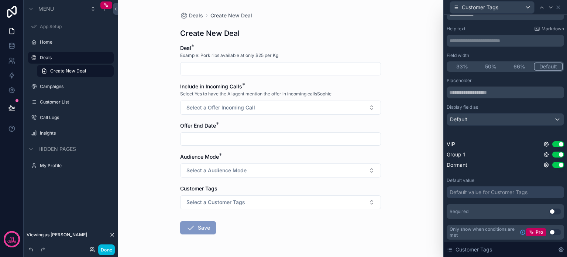
click at [552, 210] on button "Use setting" at bounding box center [555, 211] width 12 height 6
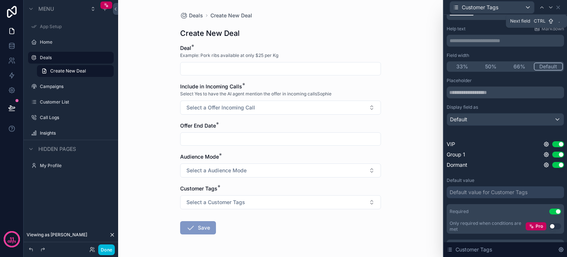
click at [551, 4] on icon at bounding box center [551, 7] width 6 height 6
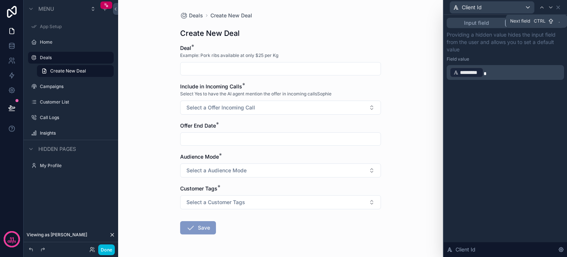
click at [549, 6] on icon at bounding box center [551, 7] width 6 height 6
click at [549, 7] on icon at bounding box center [551, 7] width 6 height 6
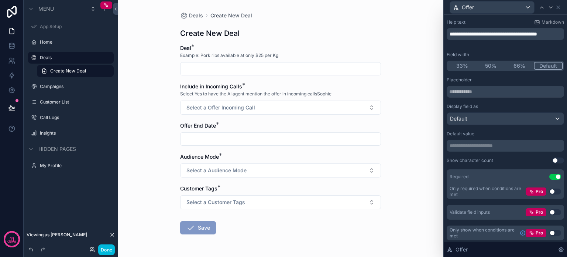
scroll to position [39, 0]
click at [106, 248] on button "Done" at bounding box center [106, 249] width 17 height 11
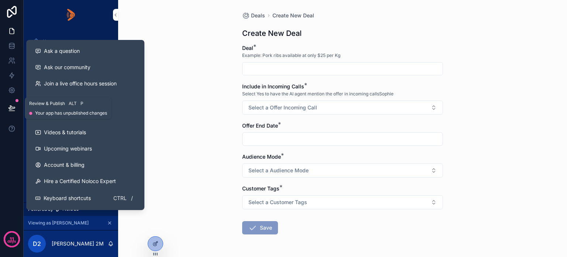
click at [10, 106] on icon at bounding box center [11, 108] width 6 height 4
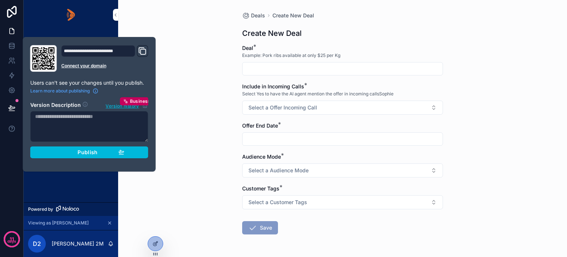
click at [61, 150] on div "Publish" at bounding box center [89, 152] width 70 height 7
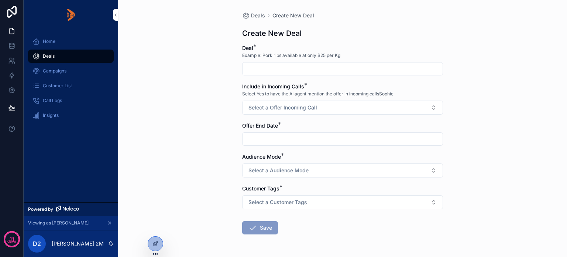
click at [58, 182] on div "Home Deals Campaigns Customer List Call Logs Insights" at bounding box center [71, 116] width 95 height 172
click at [154, 244] on icon at bounding box center [155, 243] width 6 height 6
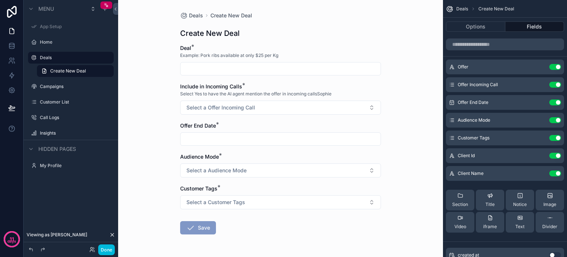
click at [193, 13] on span "Deals" at bounding box center [196, 15] width 14 height 7
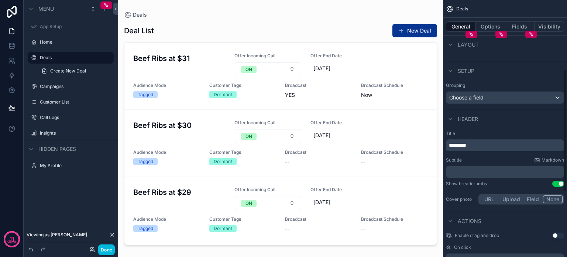
scroll to position [185, 0]
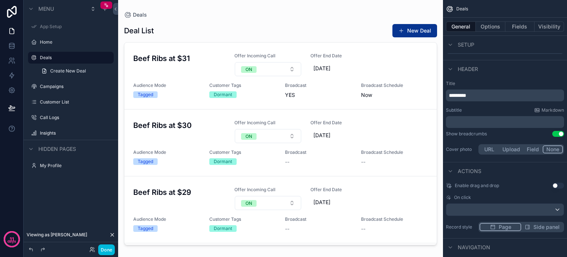
click at [494, 26] on button "Options" at bounding box center [491, 26] width 30 height 10
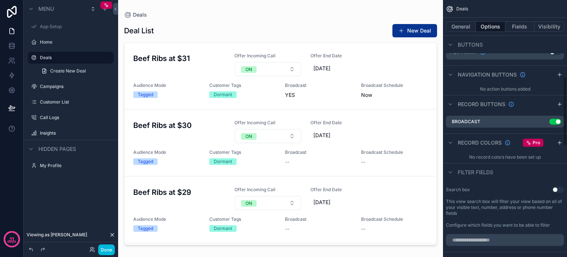
scroll to position [295, 0]
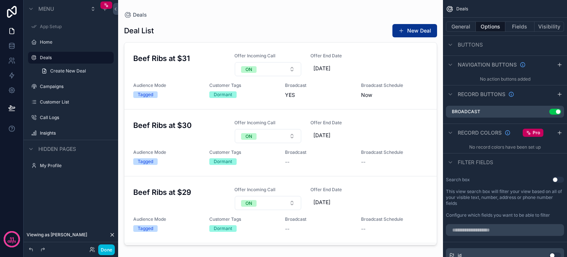
click at [559, 131] on icon "scrollable content" at bounding box center [560, 133] width 6 height 6
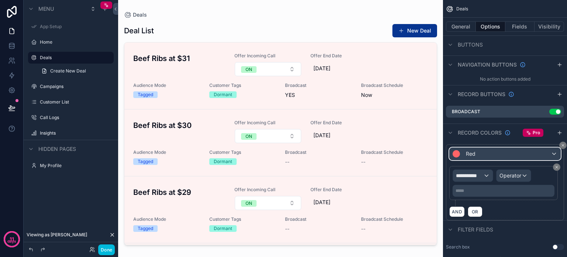
click at [535, 153] on div "Red" at bounding box center [505, 154] width 111 height 12
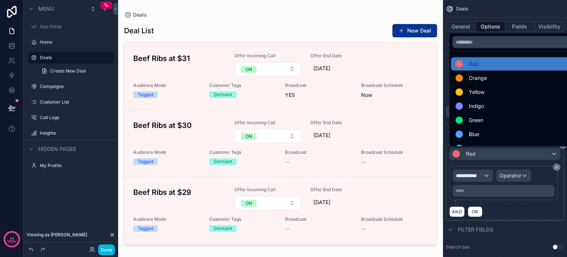
click at [479, 121] on span "Green" at bounding box center [476, 120] width 14 height 9
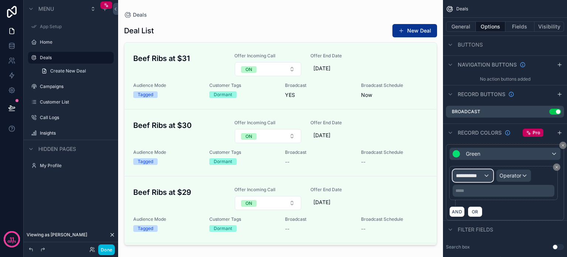
click at [483, 174] on div "**********" at bounding box center [473, 175] width 40 height 12
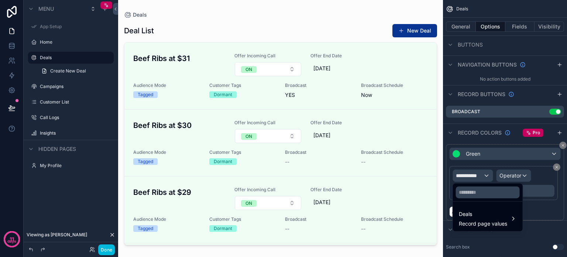
click at [478, 217] on span "Deals" at bounding box center [483, 213] width 48 height 9
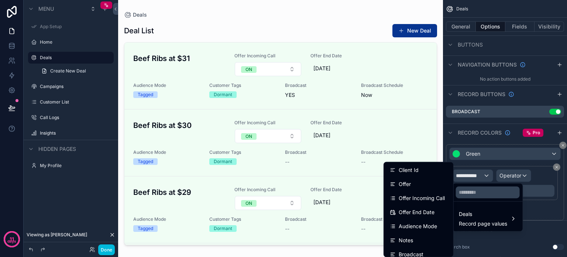
scroll to position [74, 0]
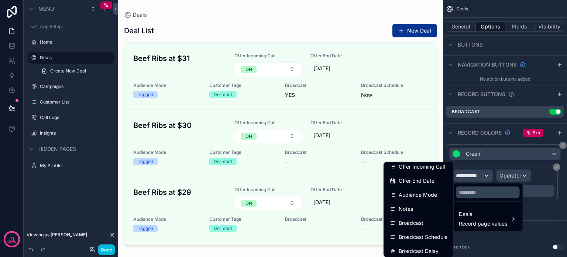
click at [403, 218] on span "Broadcast" at bounding box center [411, 222] width 25 height 9
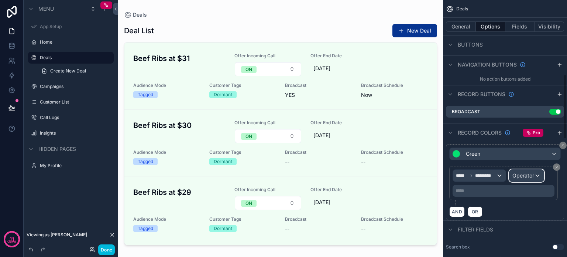
click at [527, 175] on span "Operator" at bounding box center [523, 175] width 22 height 6
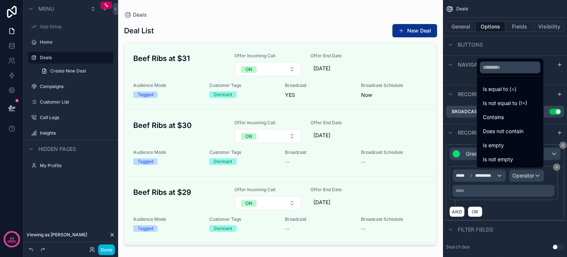
click at [483, 91] on span "Is equal to (=)" at bounding box center [500, 89] width 34 height 9
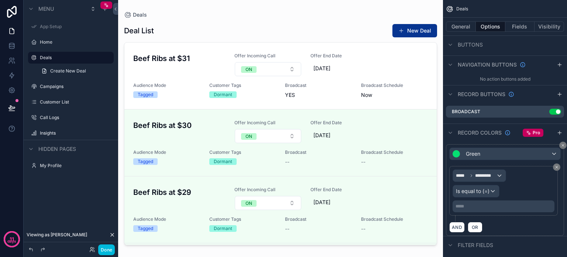
click at [466, 206] on p "***** ﻿" at bounding box center [504, 206] width 97 height 6
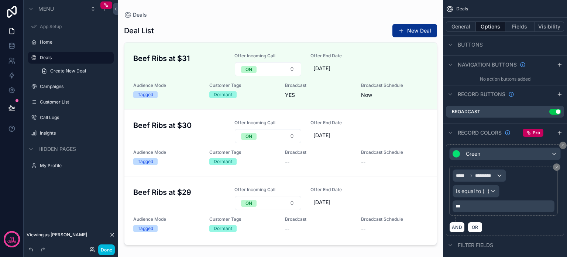
click at [540, 223] on div "AND OR" at bounding box center [504, 226] width 111 height 11
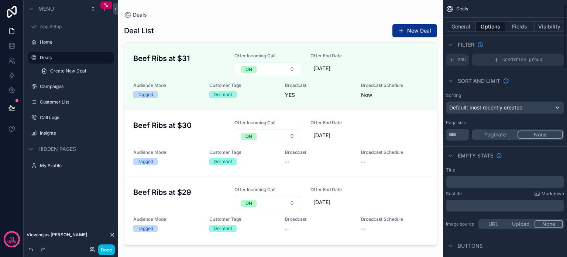
scroll to position [0, 0]
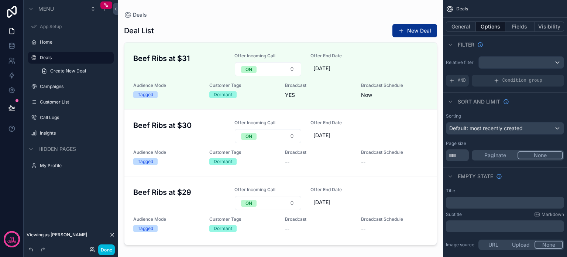
drag, startPoint x: 103, startPoint y: 248, endPoint x: 99, endPoint y: 244, distance: 6.0
click at [103, 248] on button "Done" at bounding box center [106, 249] width 17 height 11
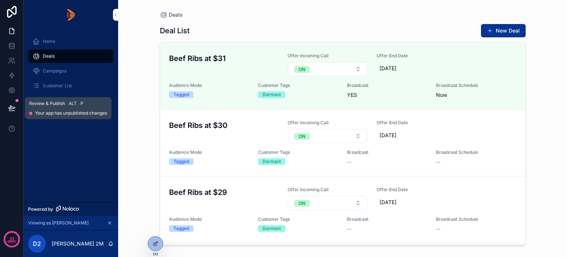
click at [14, 109] on icon at bounding box center [11, 107] width 7 height 7
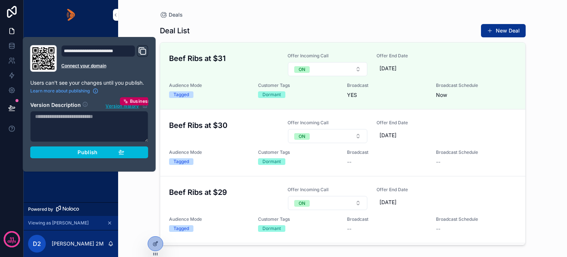
click at [53, 152] on button "Publish" at bounding box center [89, 152] width 118 height 12
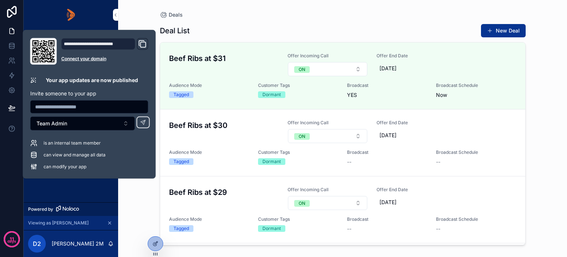
click at [59, 193] on div "Home Deals Campaigns Customer List Call Logs Insights" at bounding box center [71, 116] width 95 height 172
